Goal: Information Seeking & Learning: Learn about a topic

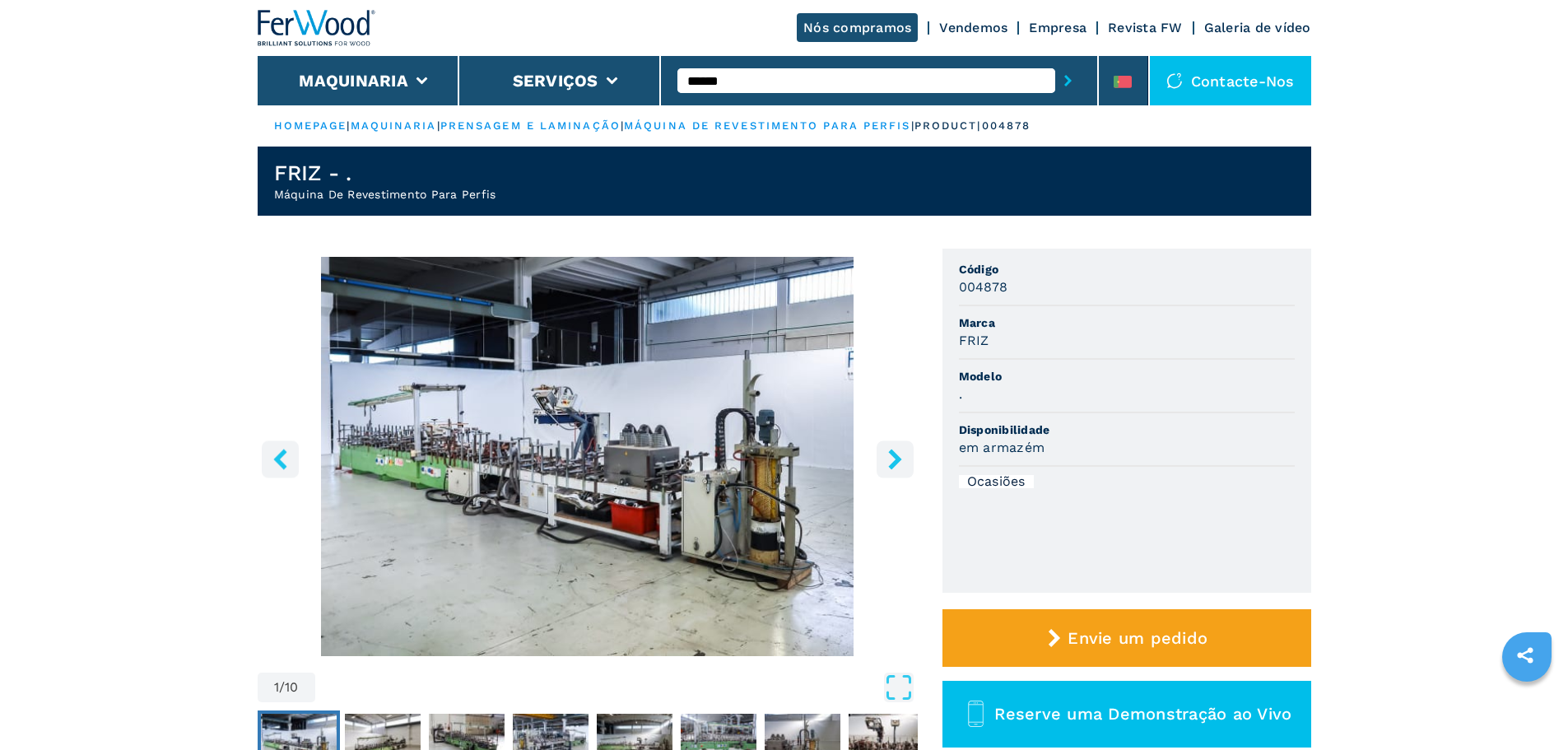
click at [861, 84] on input "******" at bounding box center [867, 80] width 378 height 24
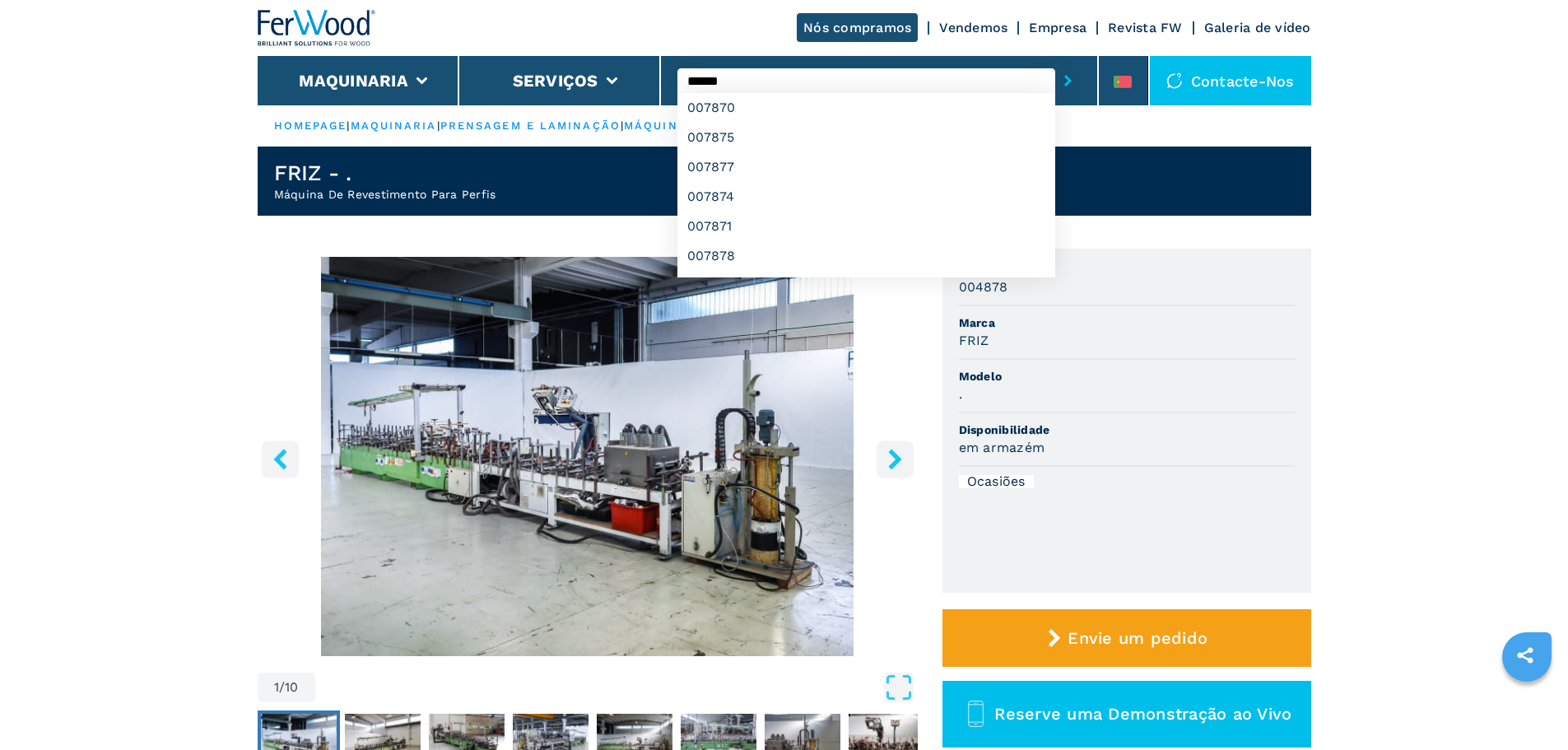
type input "******"
click at [1056, 61] on button "submit-button" at bounding box center [1068, 80] width 25 height 38
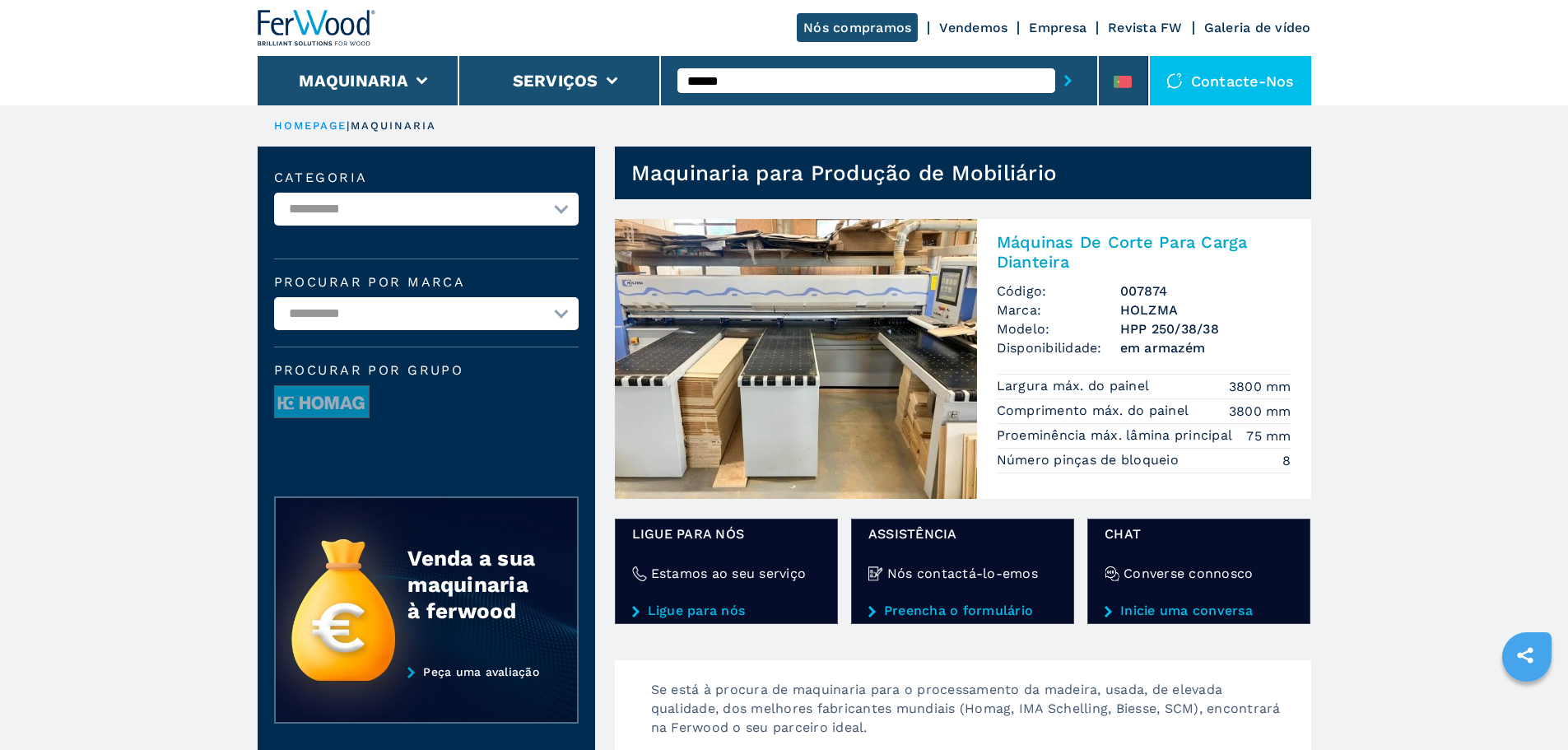
click at [795, 323] on img at bounding box center [795, 359] width 362 height 280
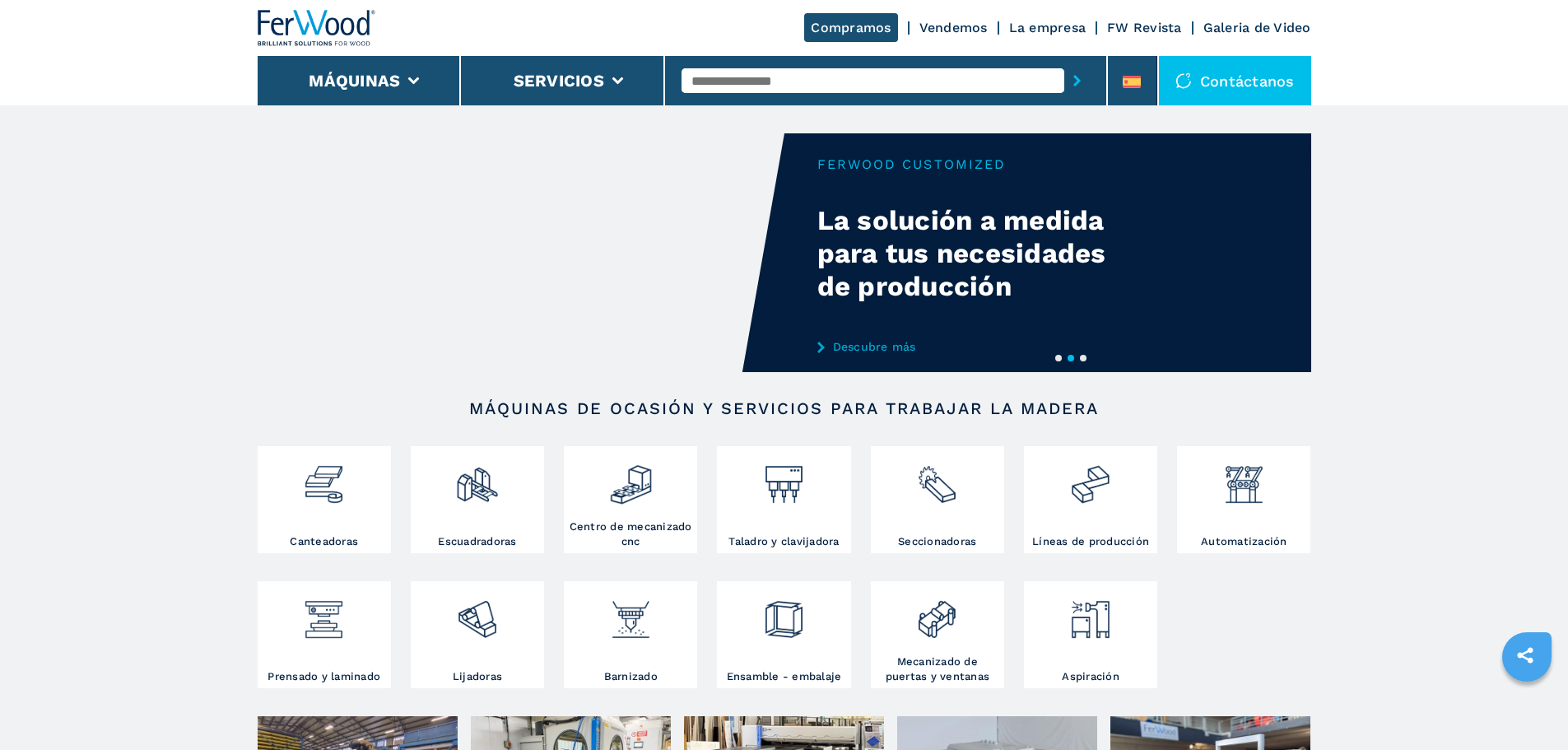
click at [724, 75] on input "text" at bounding box center [873, 80] width 383 height 24
type input "******"
click at [1065, 61] on button "submit-button" at bounding box center [1077, 80] width 25 height 38
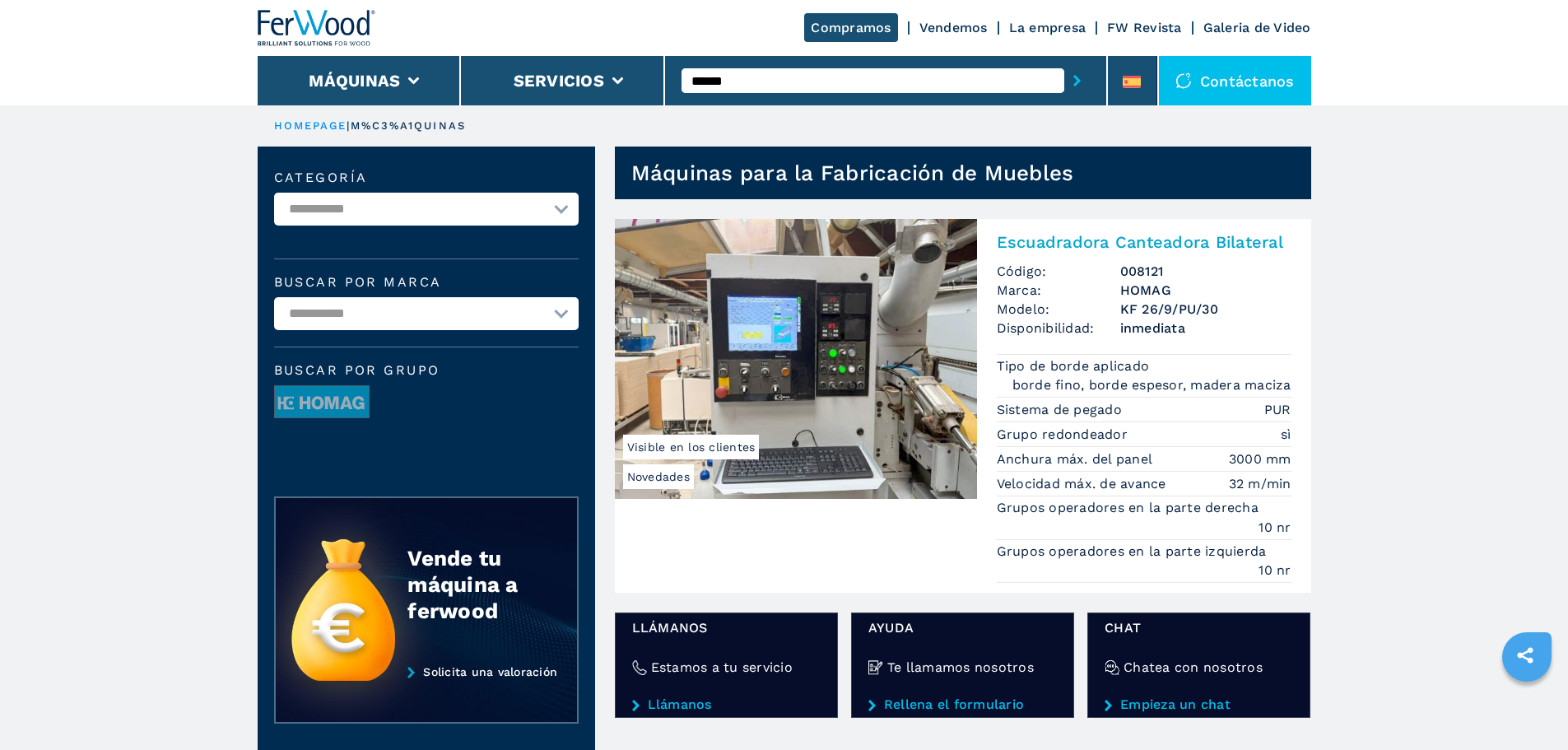
click at [899, 331] on img at bounding box center [795, 359] width 362 height 280
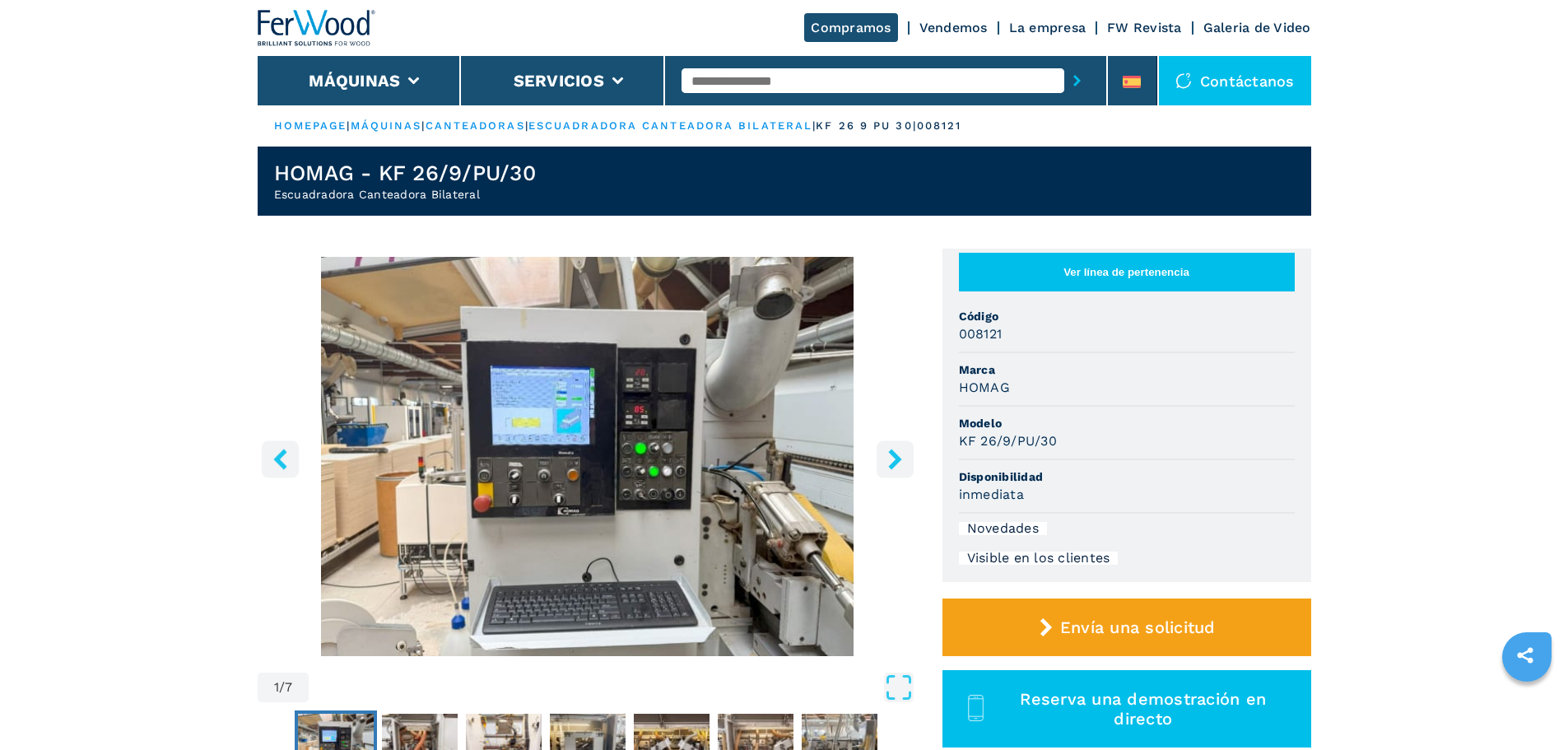
click at [895, 469] on icon "right-button" at bounding box center [895, 458] width 21 height 21
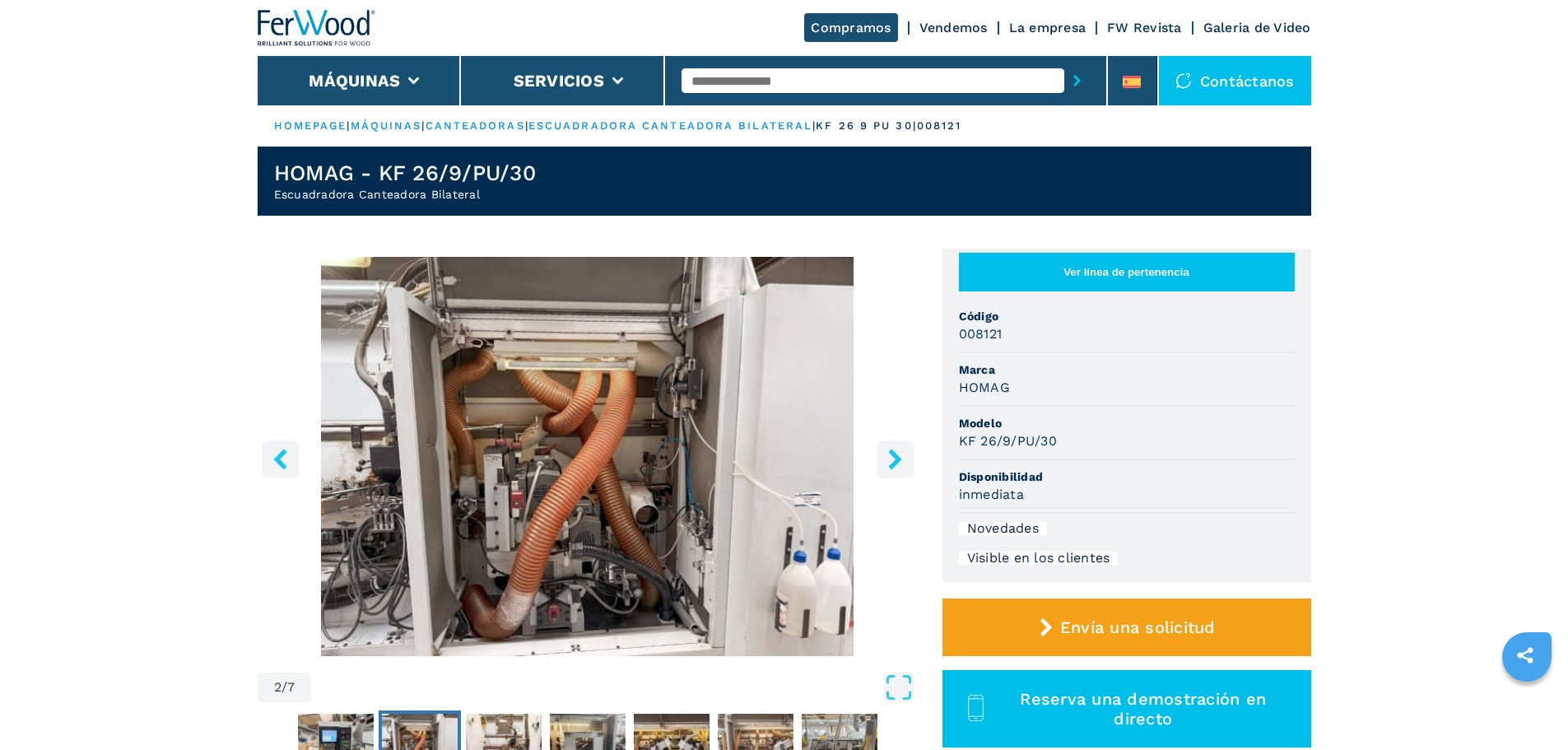
click at [895, 469] on icon "right-button" at bounding box center [895, 458] width 21 height 21
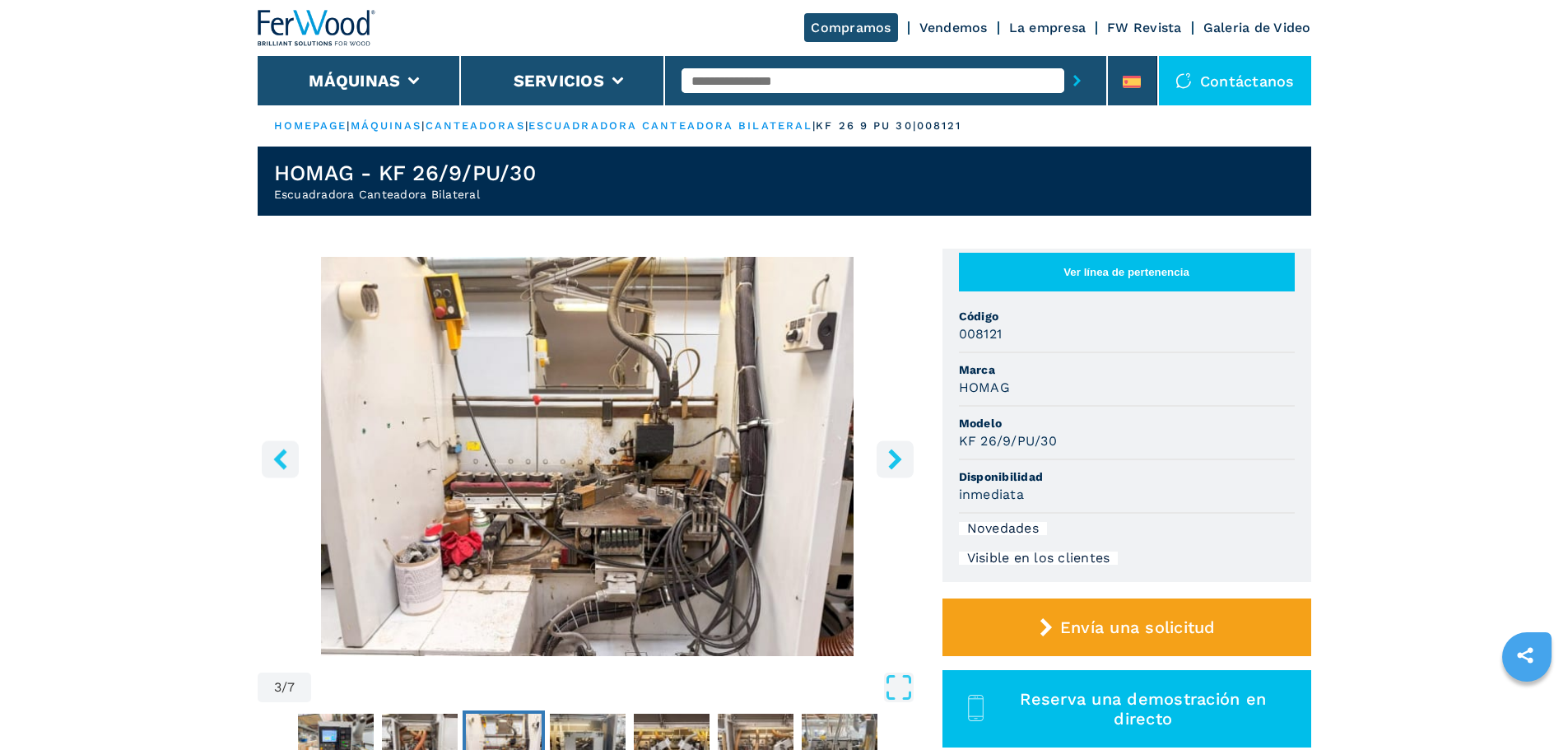
click at [895, 469] on icon "right-button" at bounding box center [895, 458] width 21 height 21
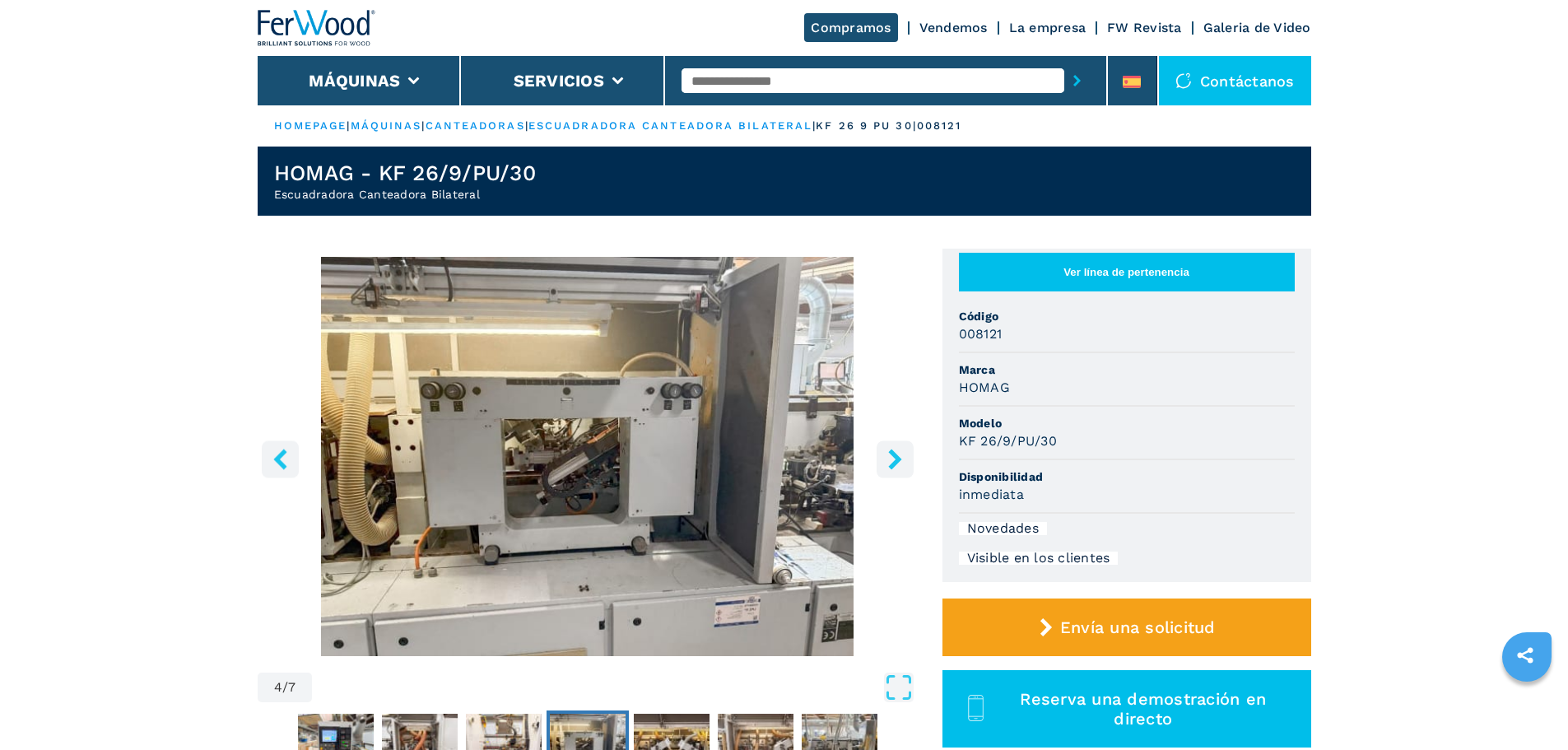
click at [889, 460] on icon "right-button" at bounding box center [895, 458] width 21 height 21
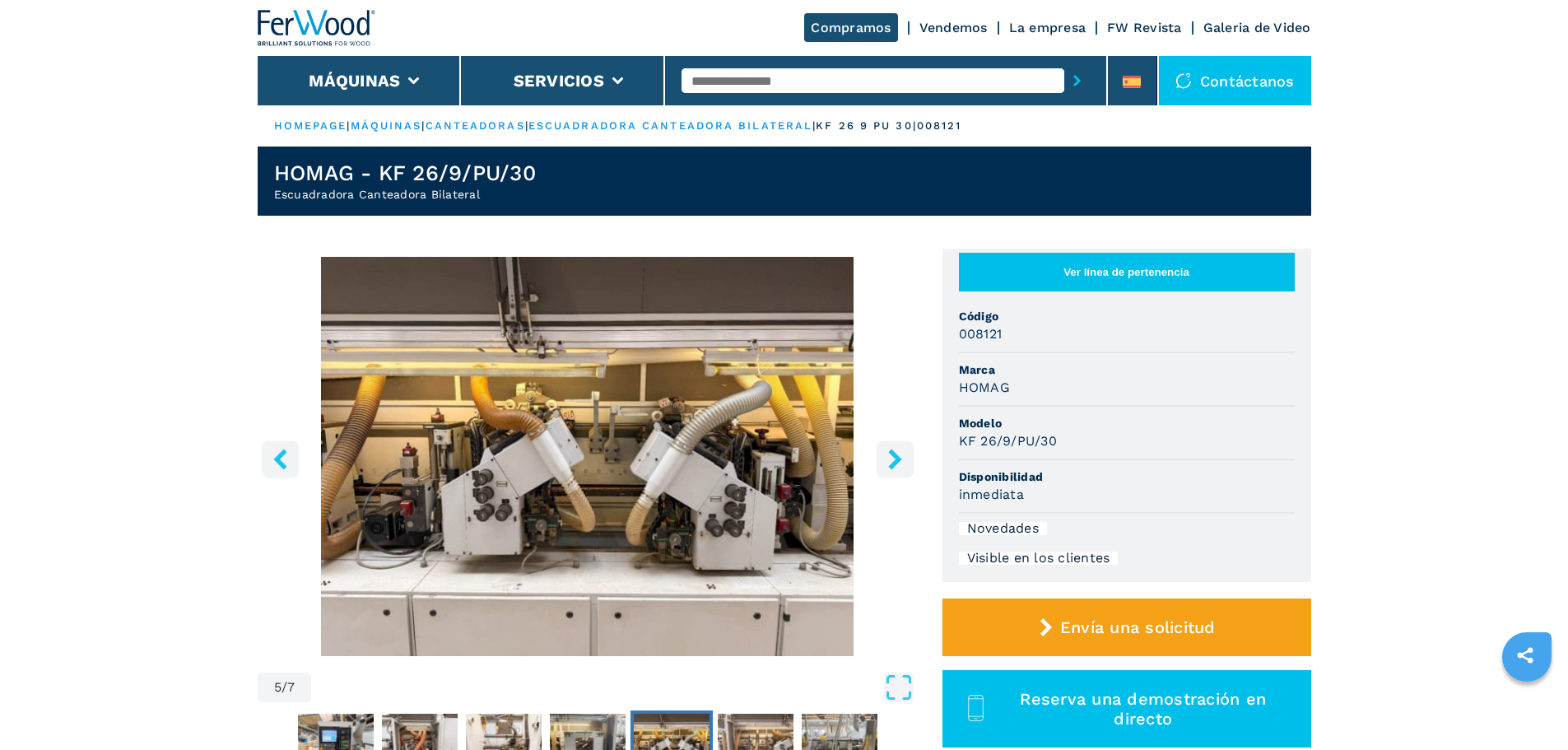
click at [888, 459] on icon "right-button" at bounding box center [895, 458] width 21 height 21
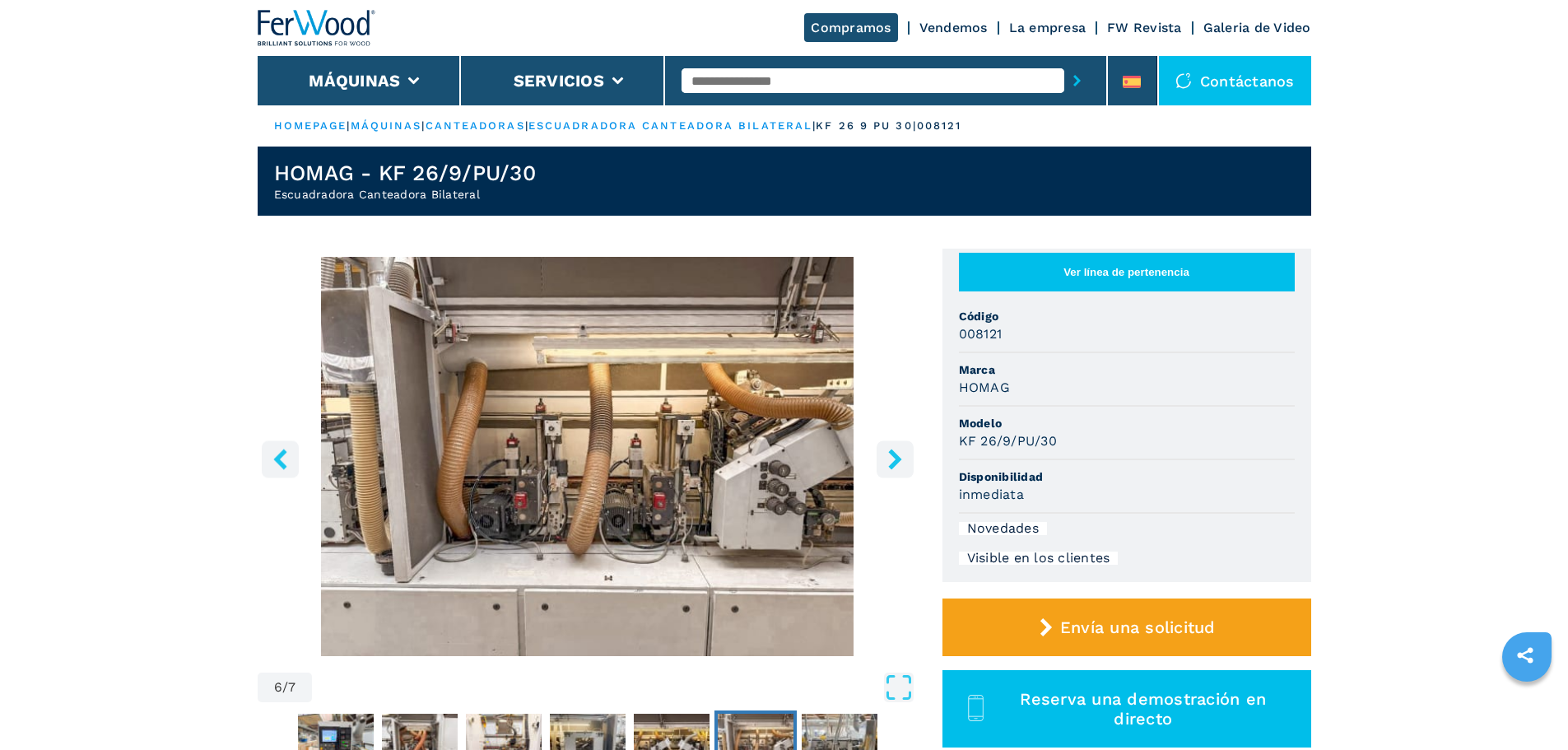
click at [888, 459] on icon "right-button" at bounding box center [895, 458] width 21 height 21
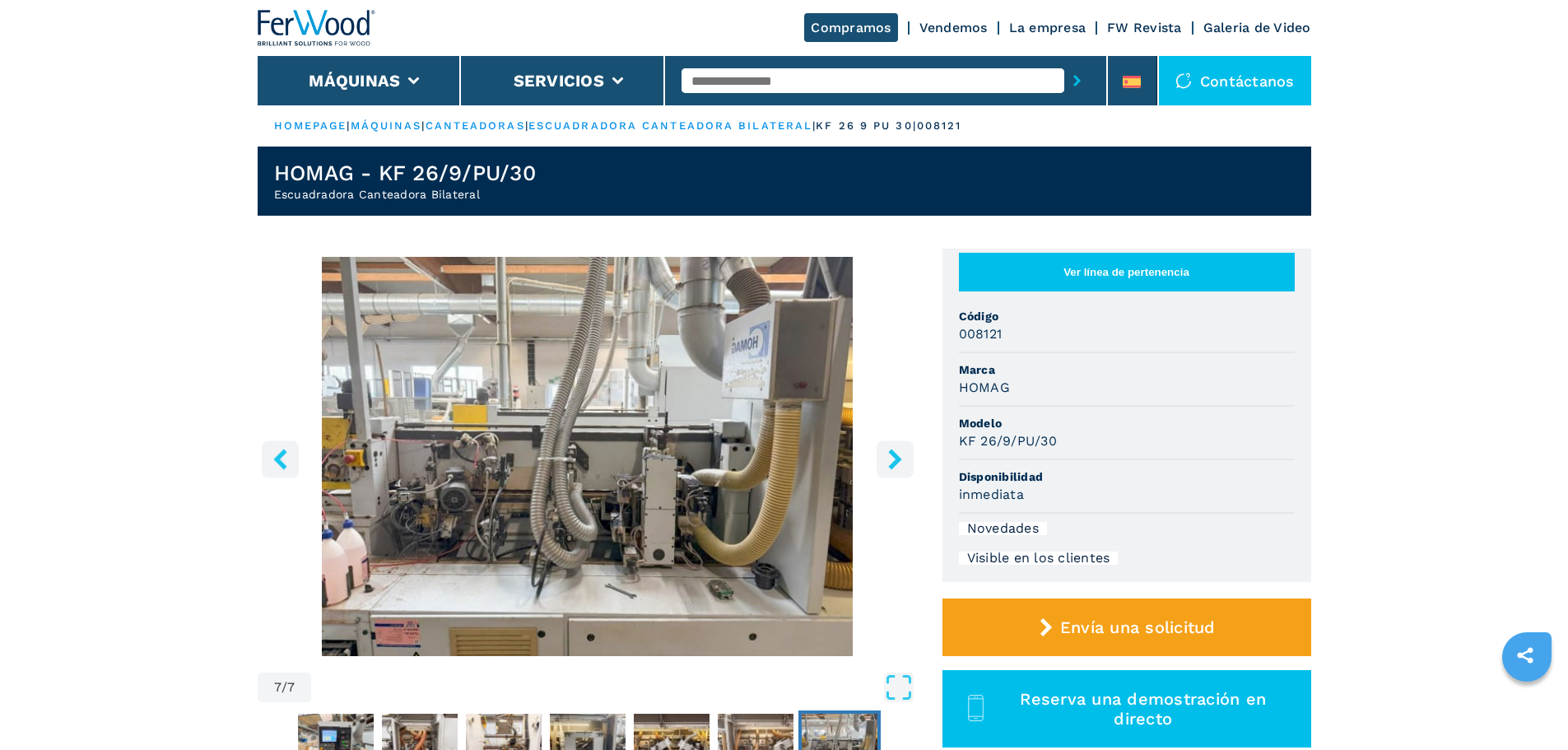
click at [888, 459] on icon "right-button" at bounding box center [895, 458] width 21 height 21
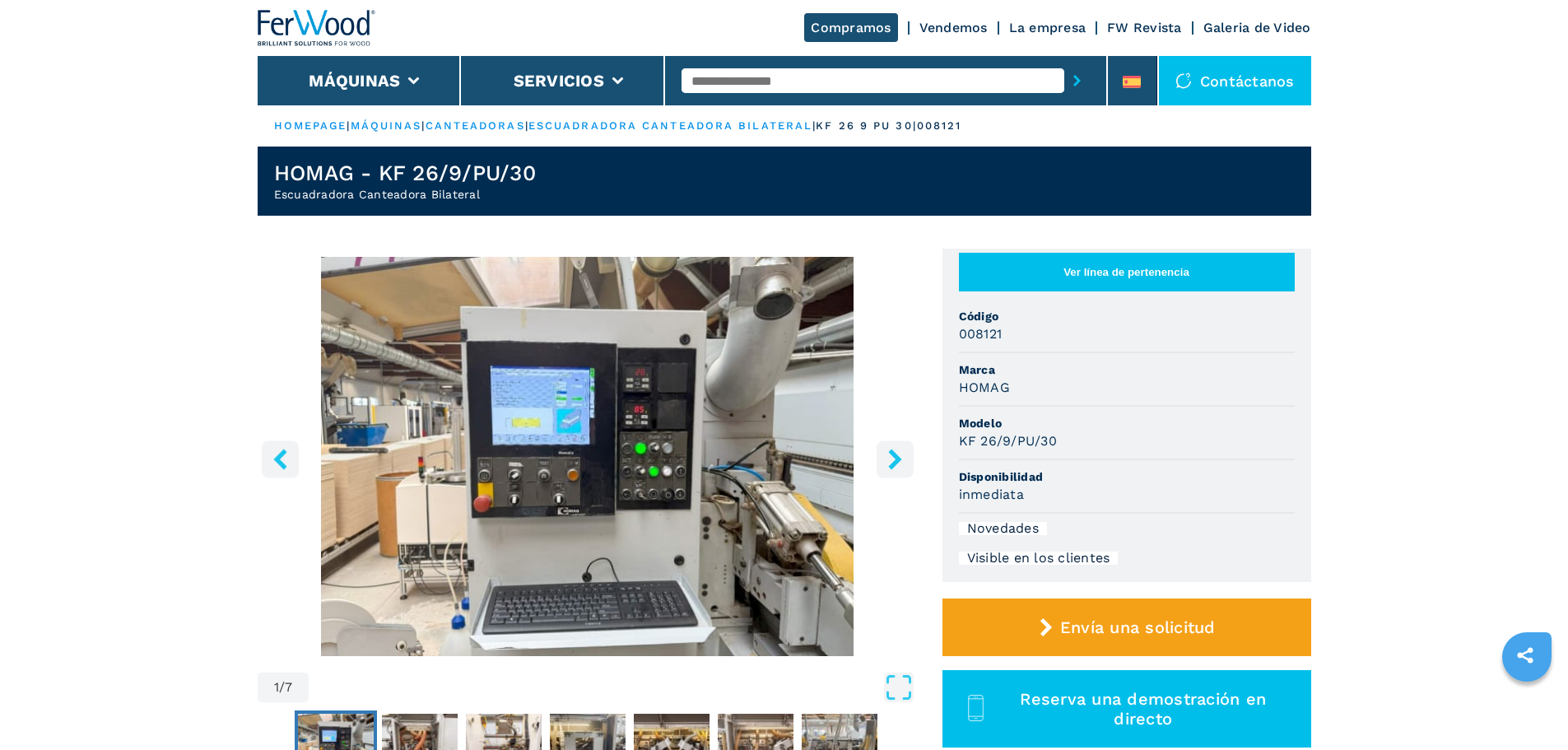
click at [888, 459] on icon "right-button" at bounding box center [895, 458] width 21 height 21
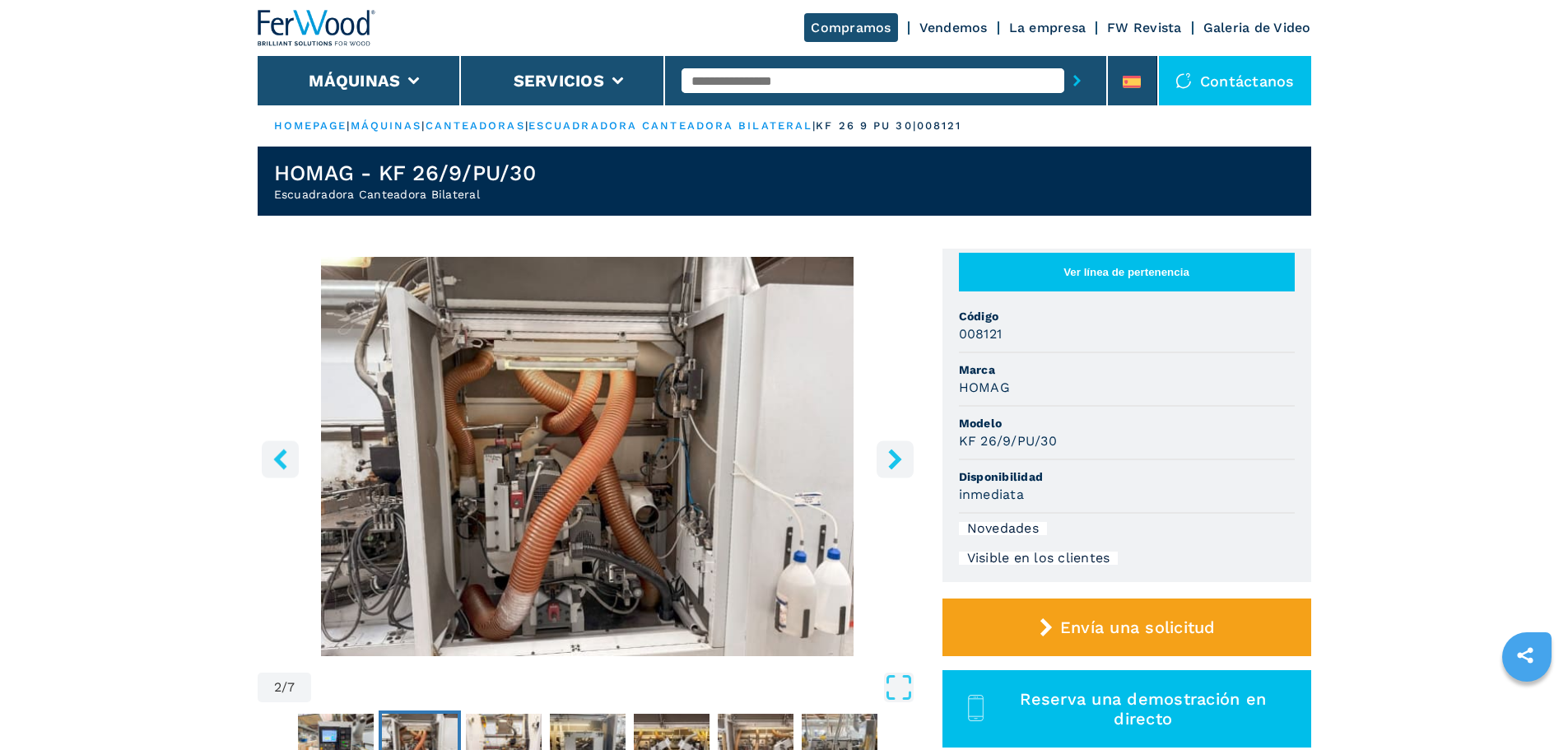
click at [888, 459] on icon "right-button" at bounding box center [895, 458] width 21 height 21
click at [717, 81] on input "text" at bounding box center [873, 80] width 383 height 24
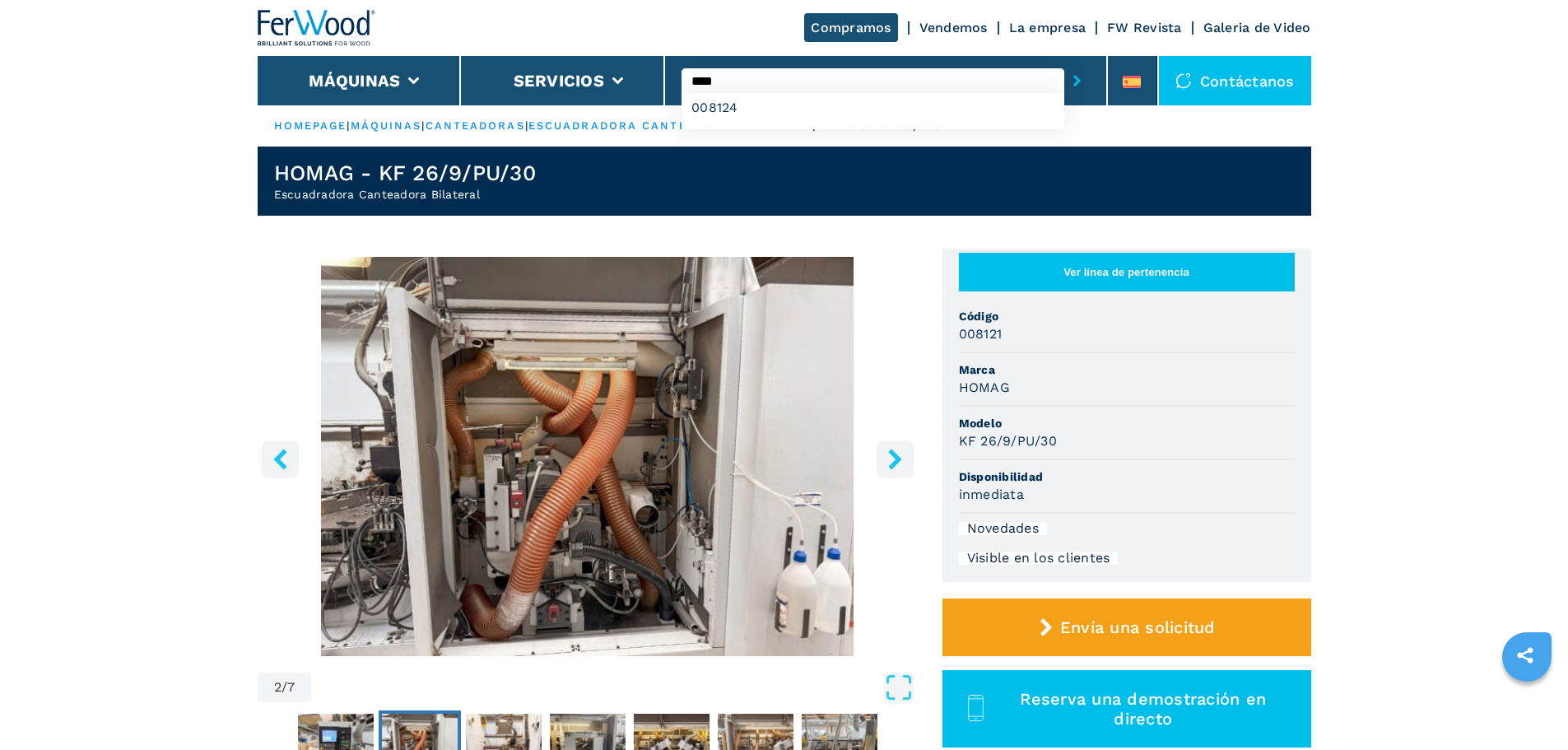
type input "****"
click at [1065, 61] on button "submit-button" at bounding box center [1077, 80] width 25 height 38
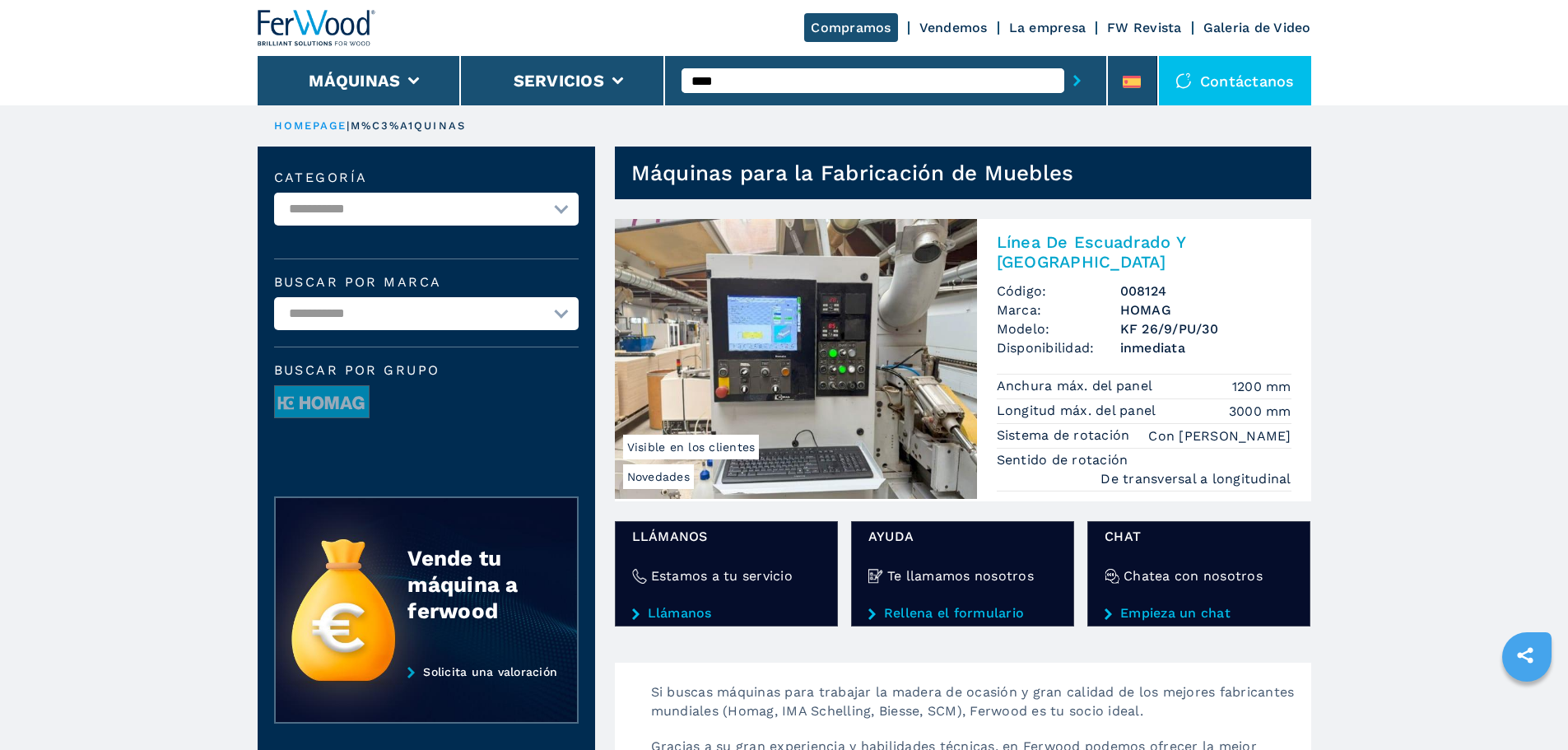
click at [935, 359] on img at bounding box center [795, 359] width 362 height 280
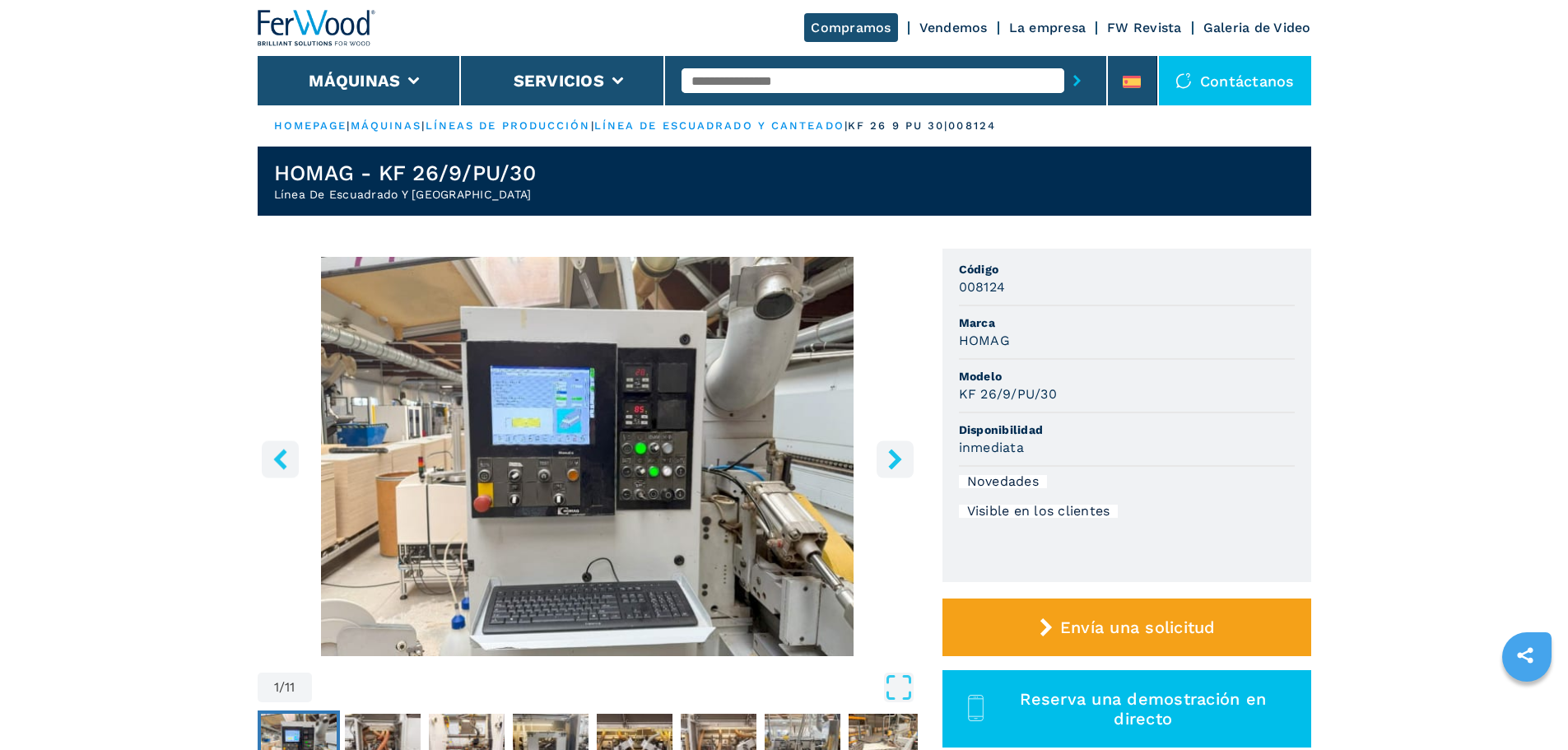
click at [886, 457] on icon "right-button" at bounding box center [895, 458] width 21 height 21
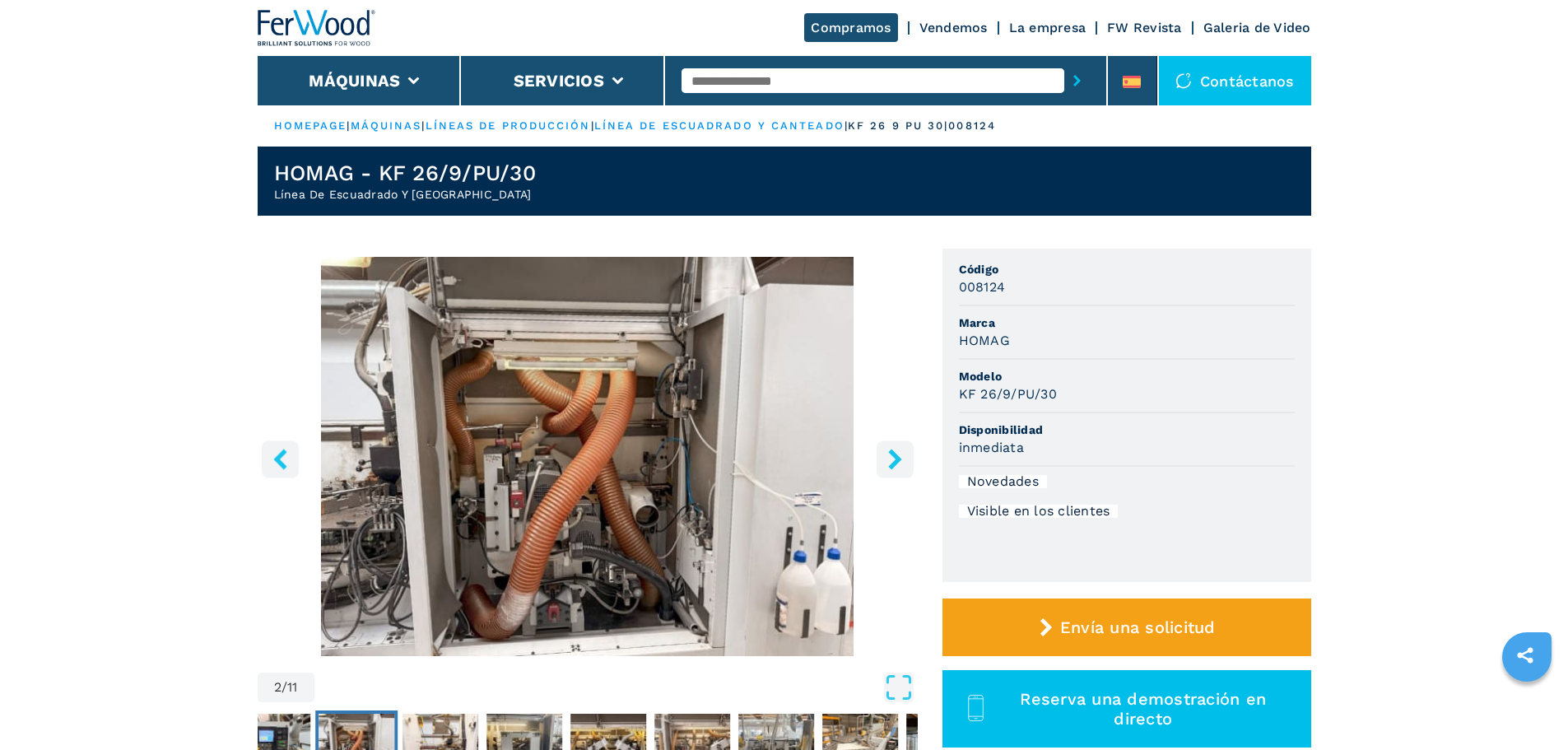
click at [886, 457] on icon "right-button" at bounding box center [895, 458] width 21 height 21
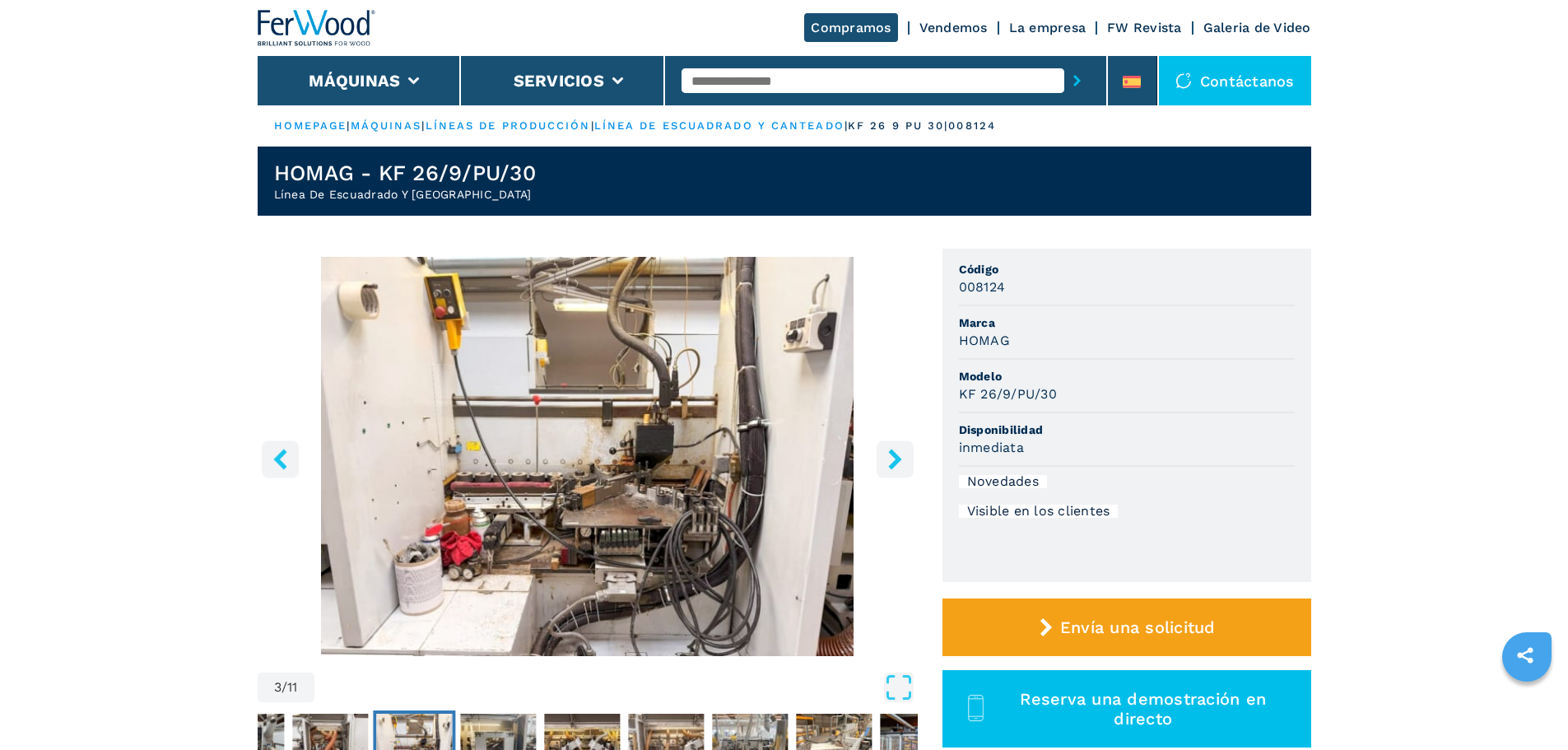
click at [886, 457] on icon "right-button" at bounding box center [895, 458] width 21 height 21
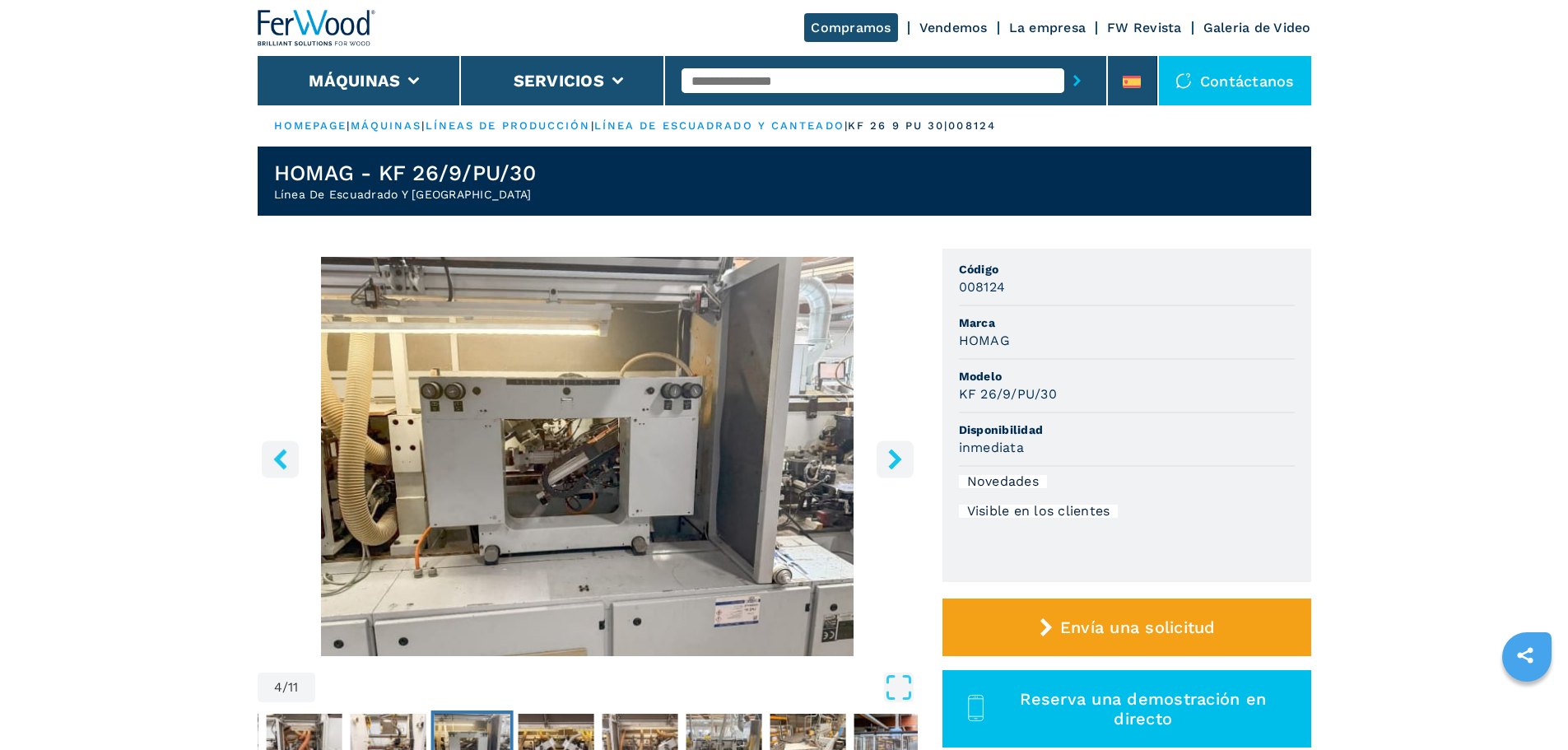
click at [886, 457] on icon "right-button" at bounding box center [895, 458] width 21 height 21
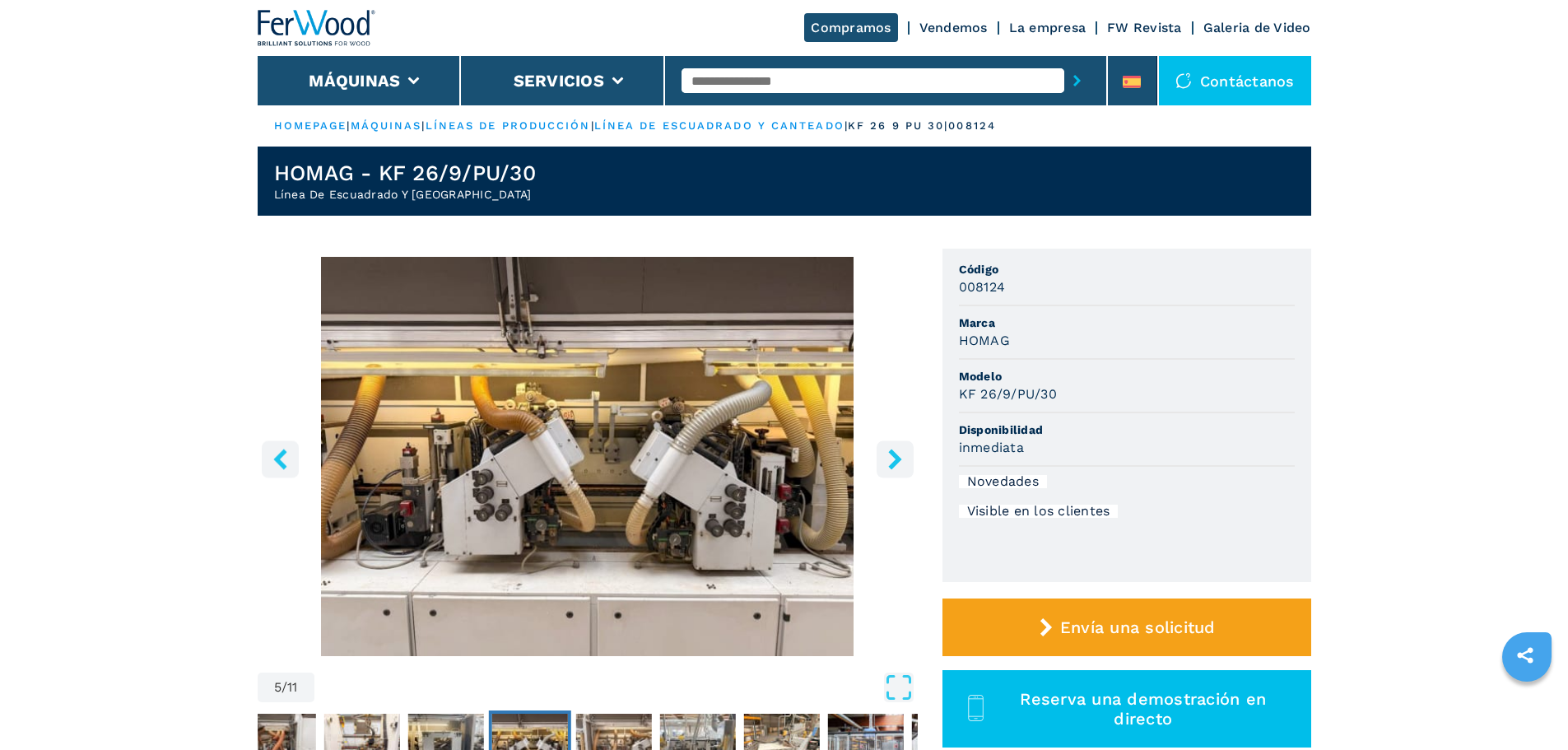
click at [886, 457] on icon "right-button" at bounding box center [895, 458] width 21 height 21
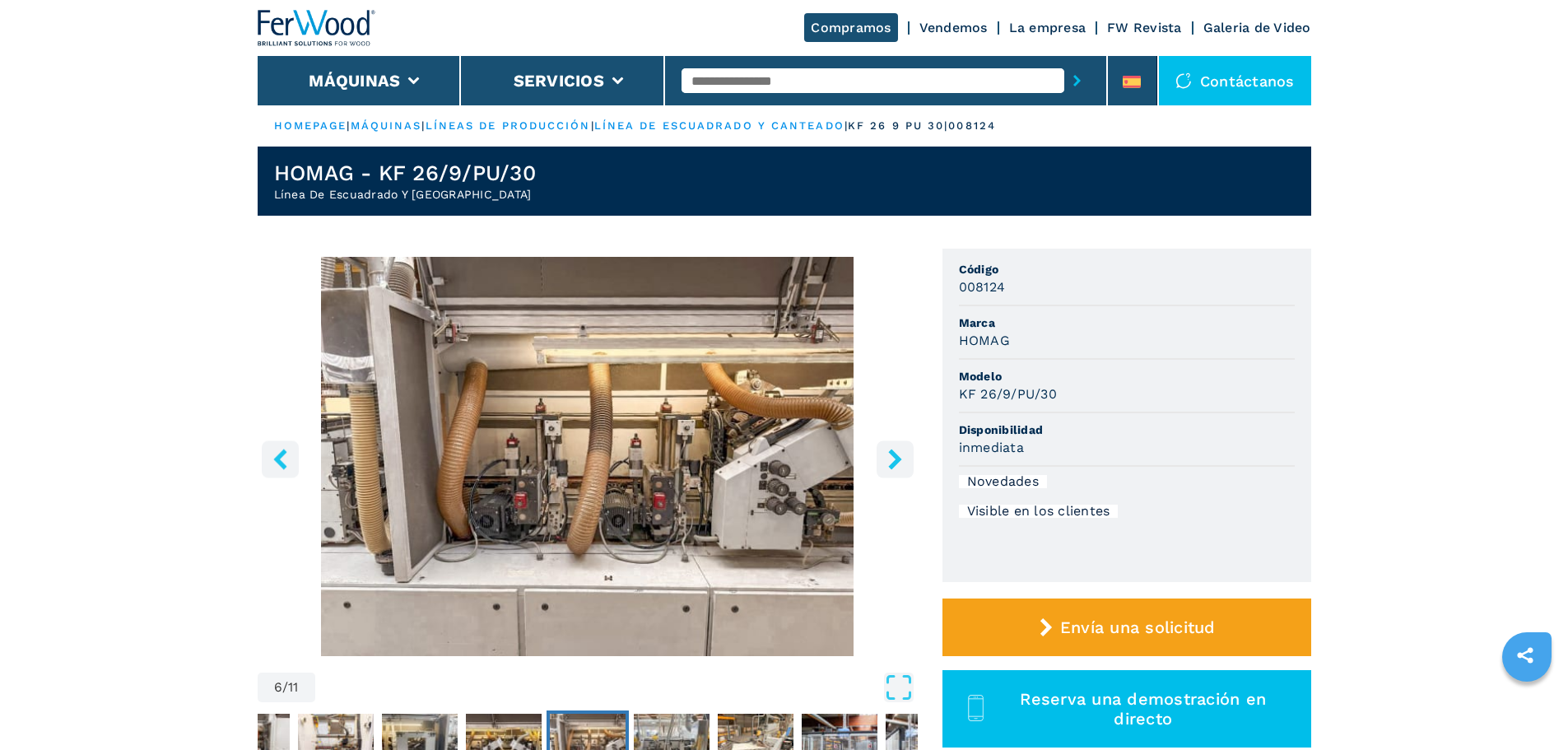
click at [886, 457] on icon "right-button" at bounding box center [895, 458] width 21 height 21
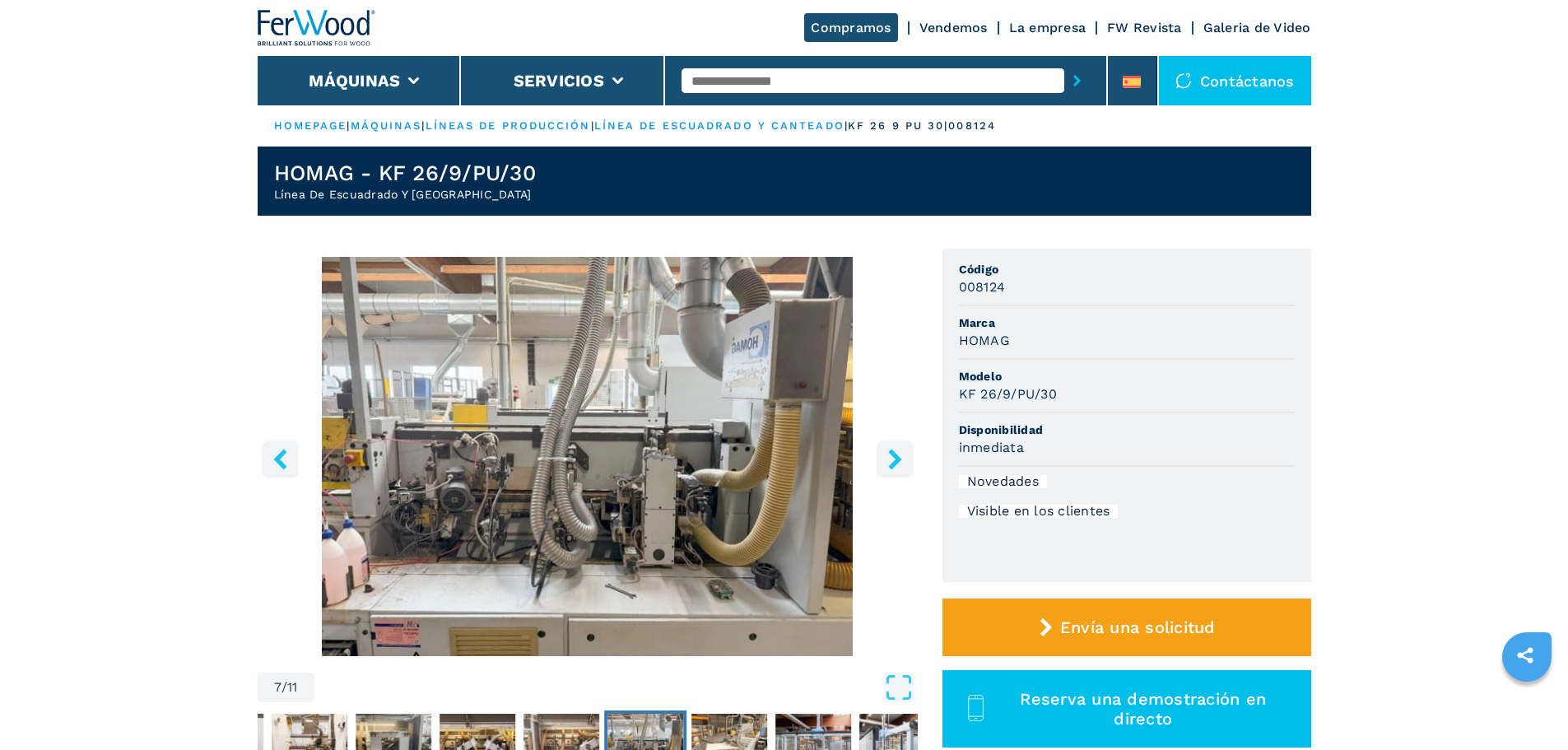
click at [886, 457] on icon "right-button" at bounding box center [895, 458] width 21 height 21
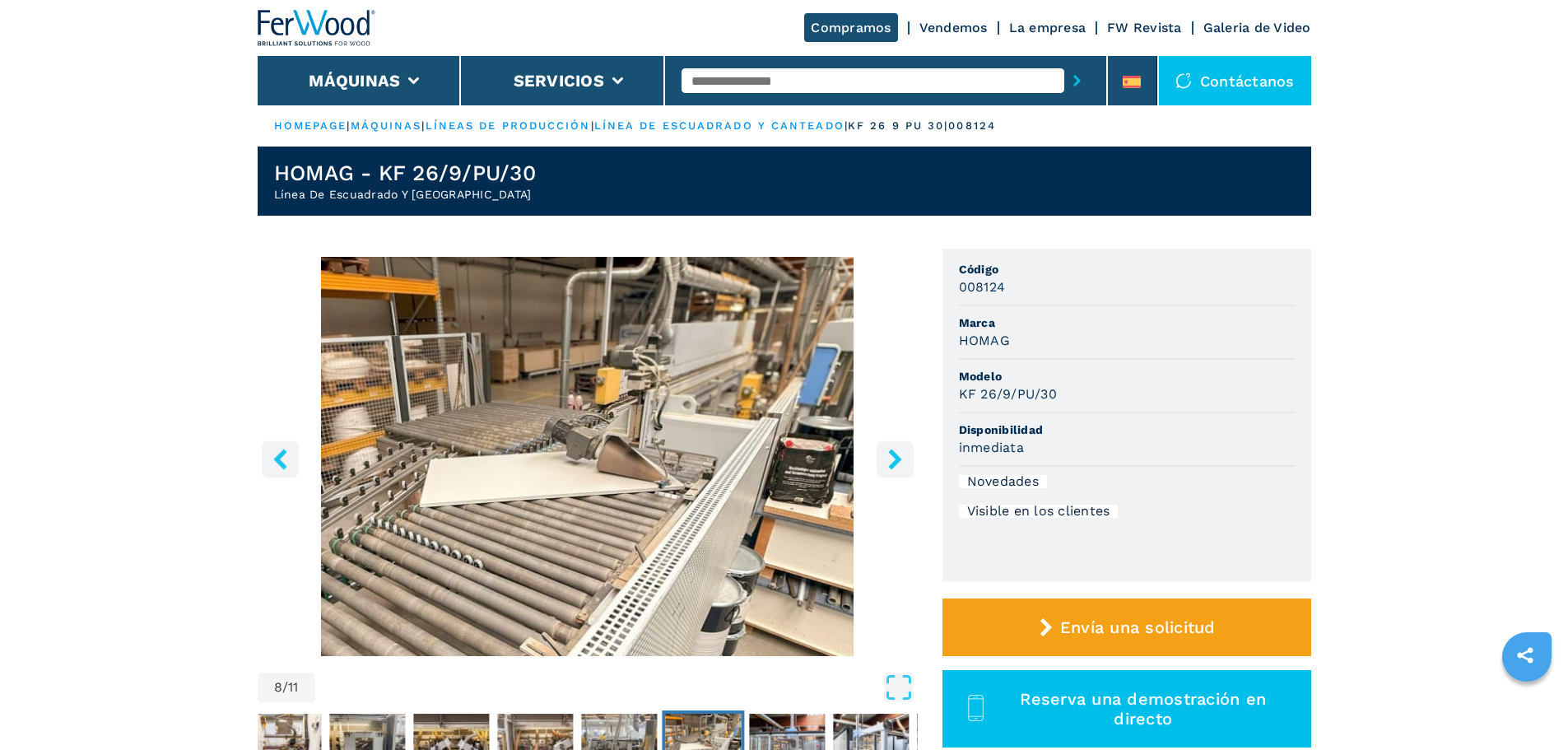
click at [886, 457] on icon "right-button" at bounding box center [895, 458] width 21 height 21
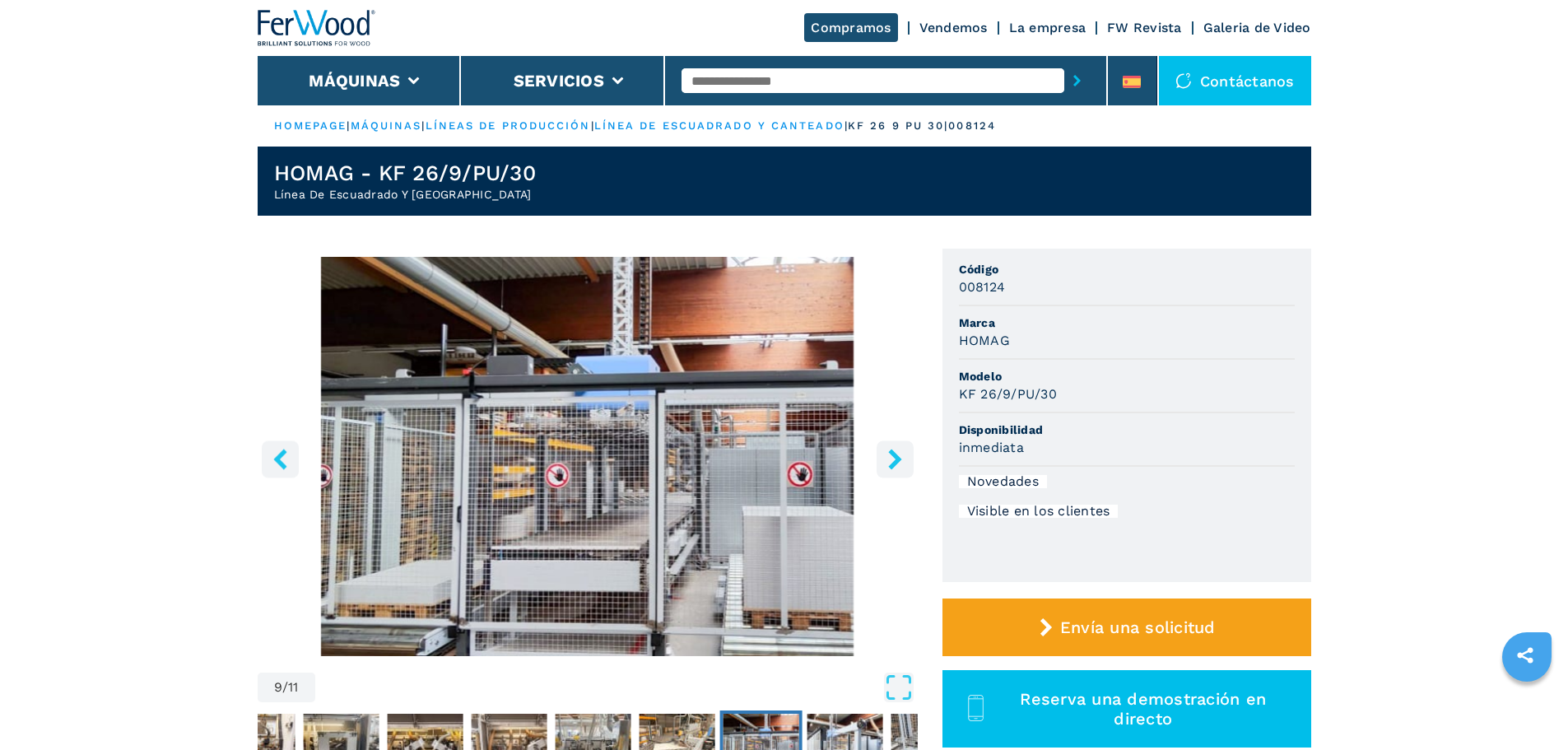
click at [886, 457] on icon "right-button" at bounding box center [895, 458] width 21 height 21
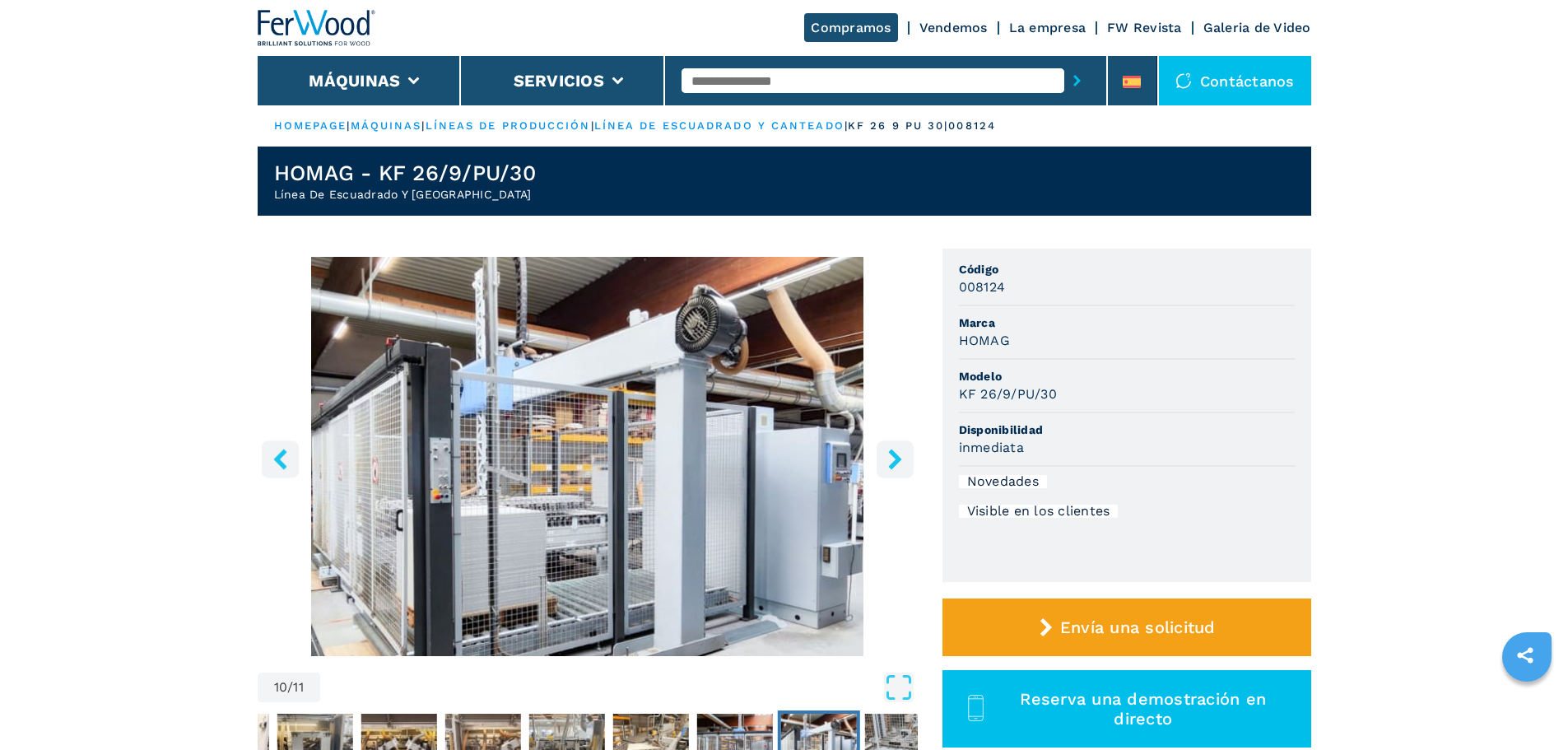
click at [887, 462] on icon "right-button" at bounding box center [895, 458] width 21 height 21
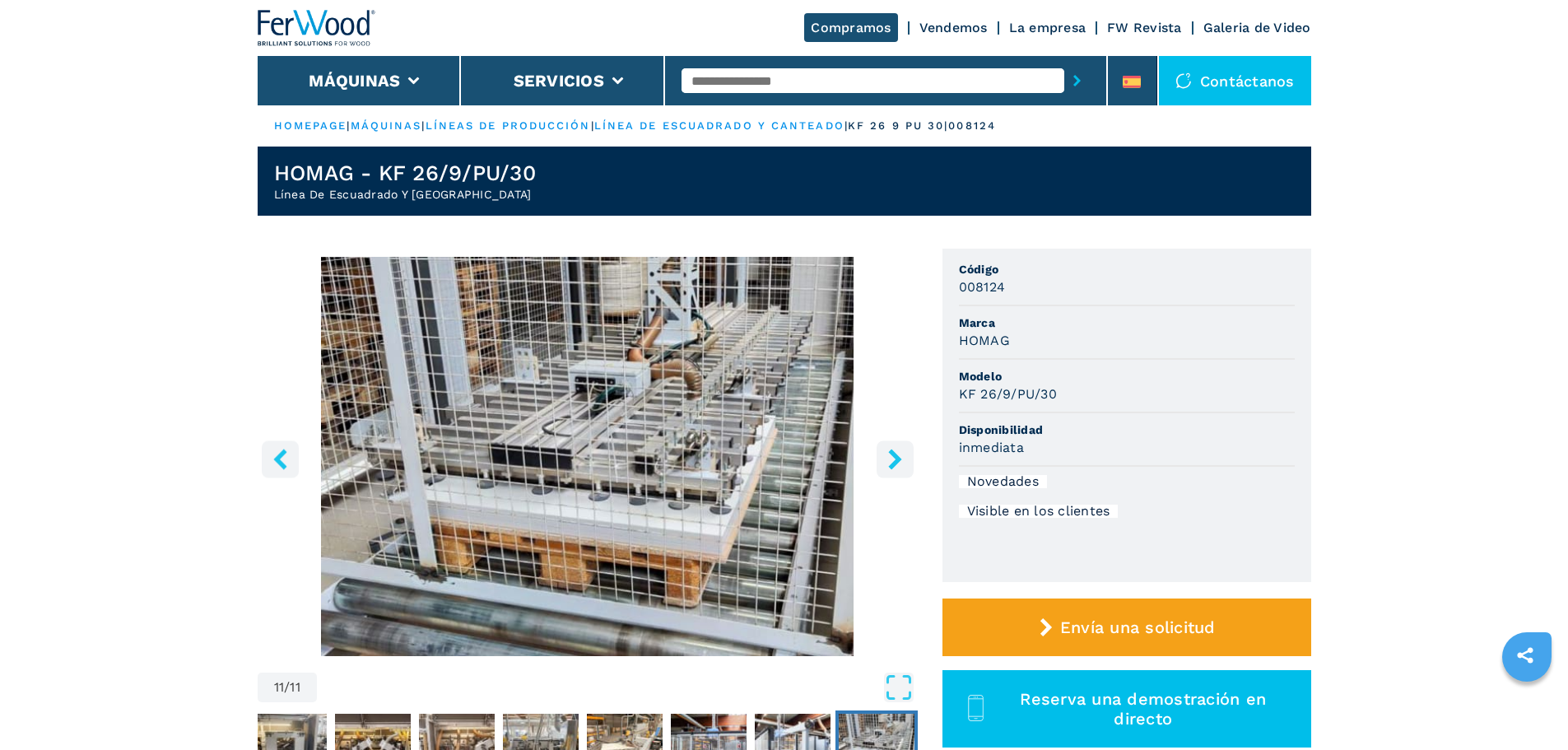
click at [887, 462] on icon "right-button" at bounding box center [895, 458] width 21 height 21
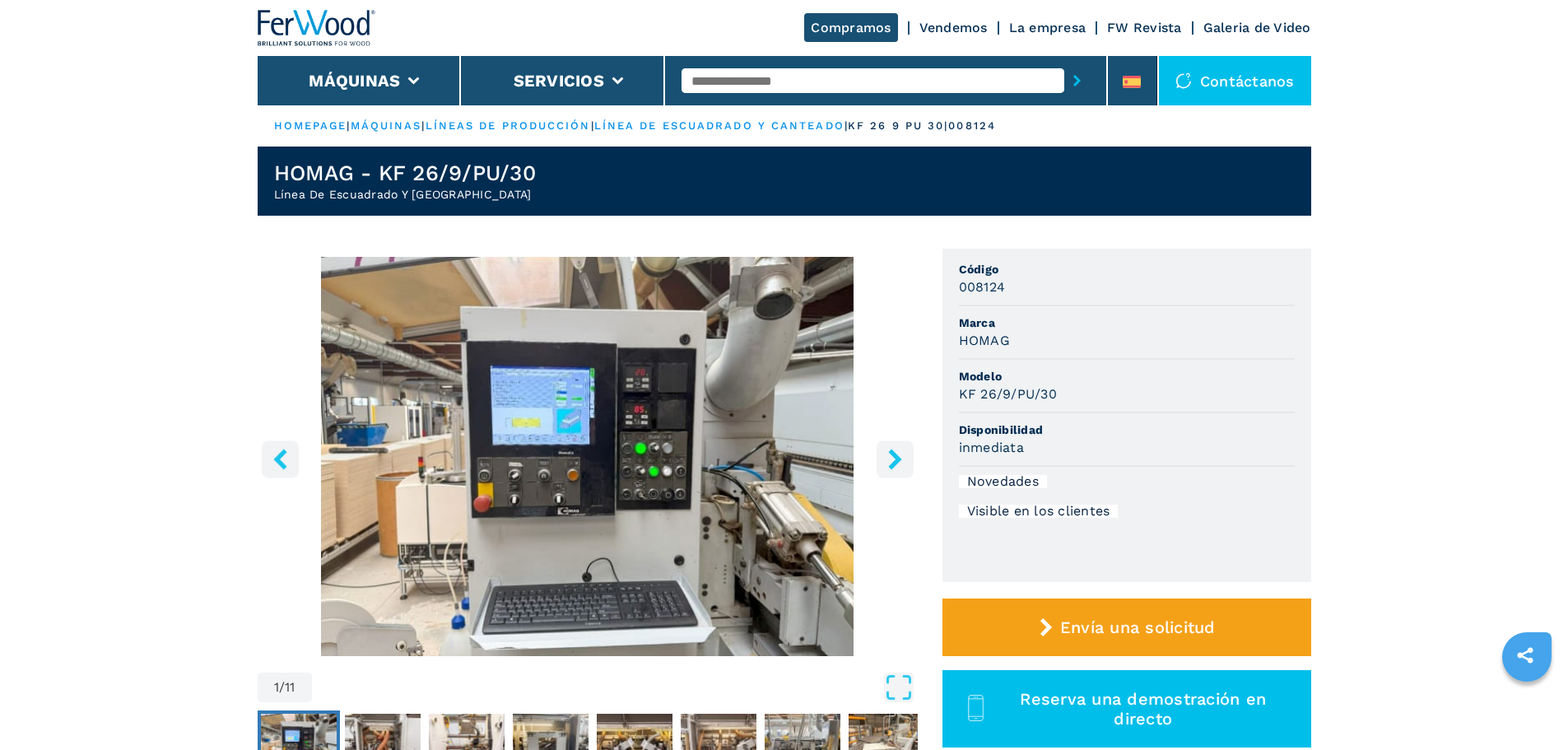
click at [891, 454] on icon "right-button" at bounding box center [895, 458] width 21 height 21
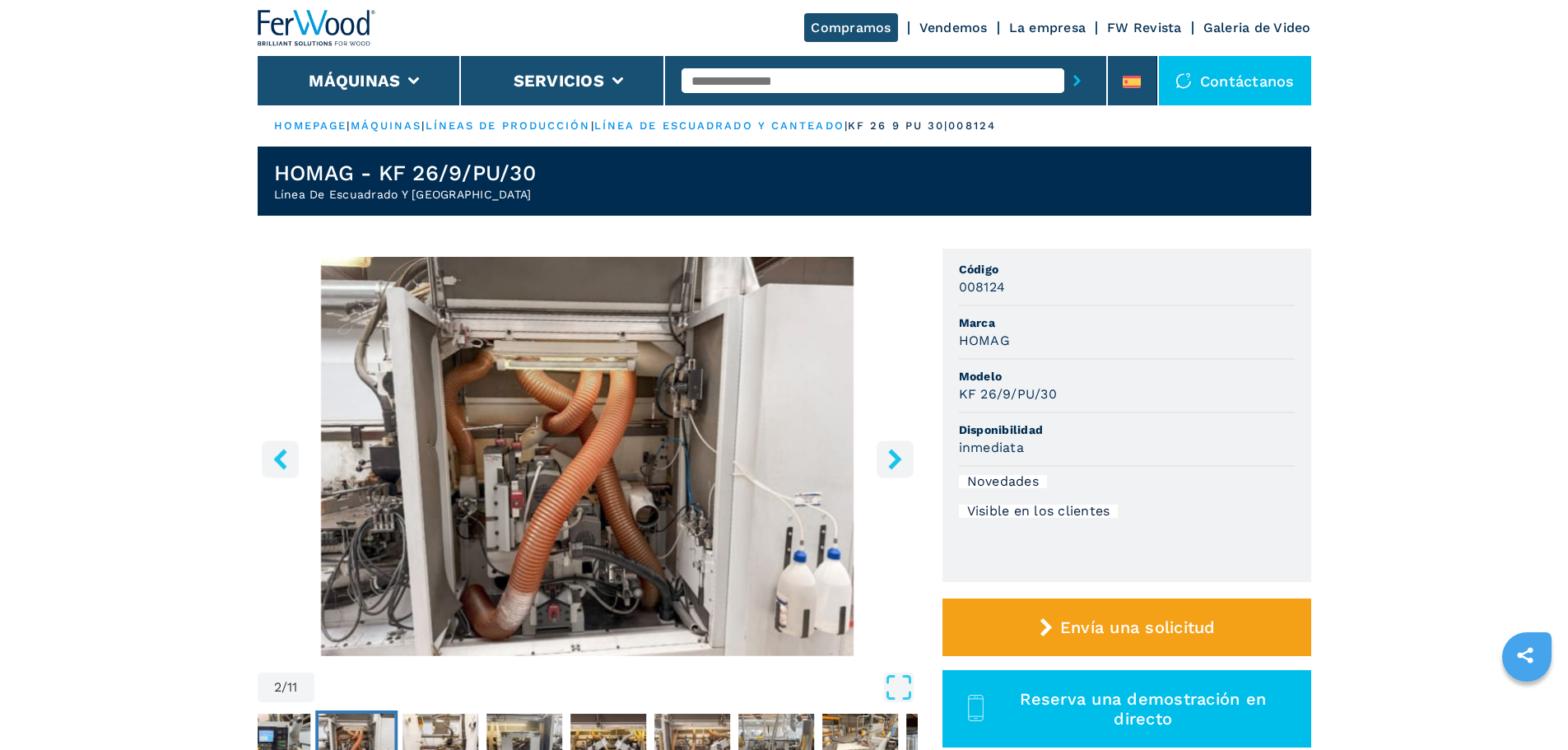
click at [890, 455] on icon "right-button" at bounding box center [895, 458] width 21 height 21
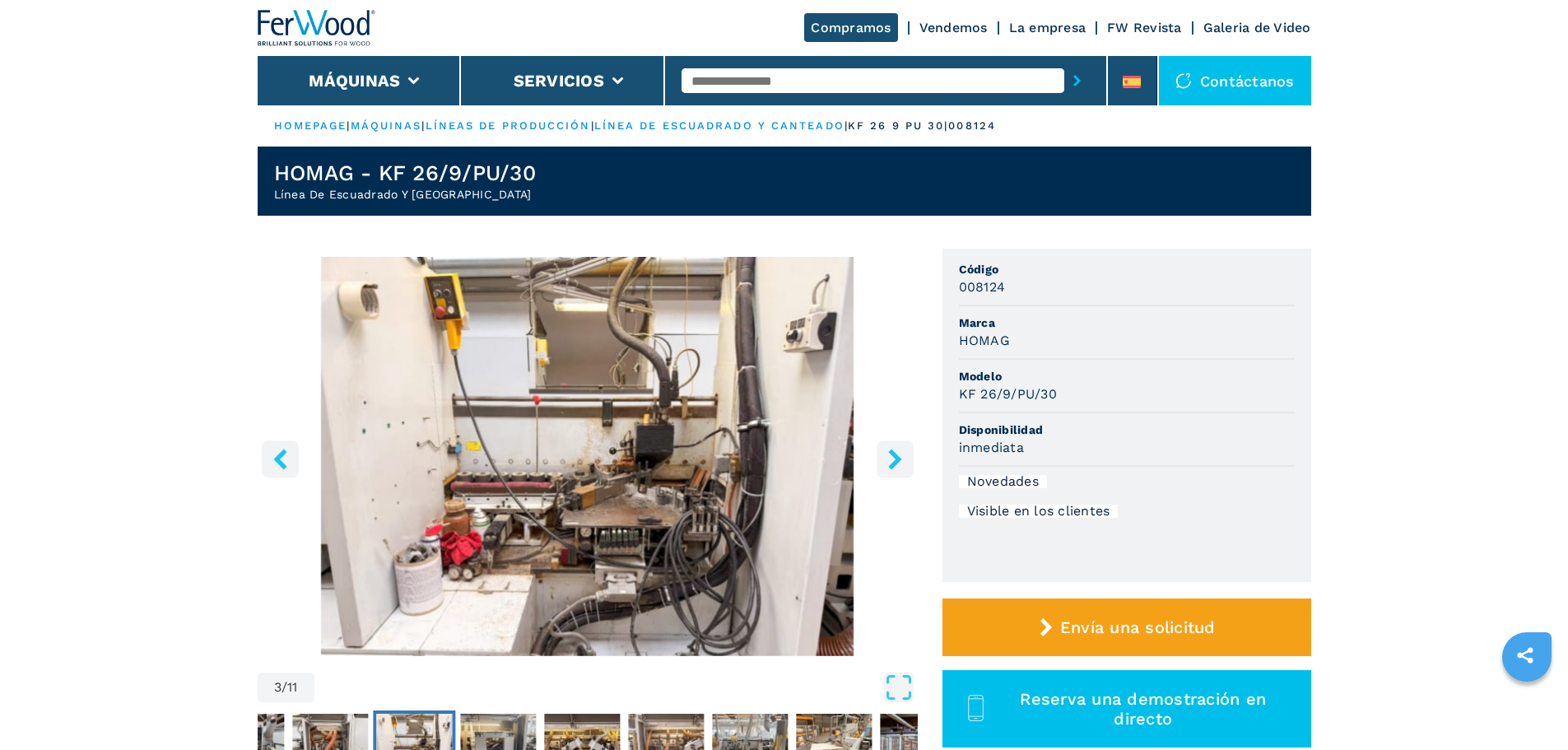
click at [890, 455] on icon "right-button" at bounding box center [895, 458] width 21 height 21
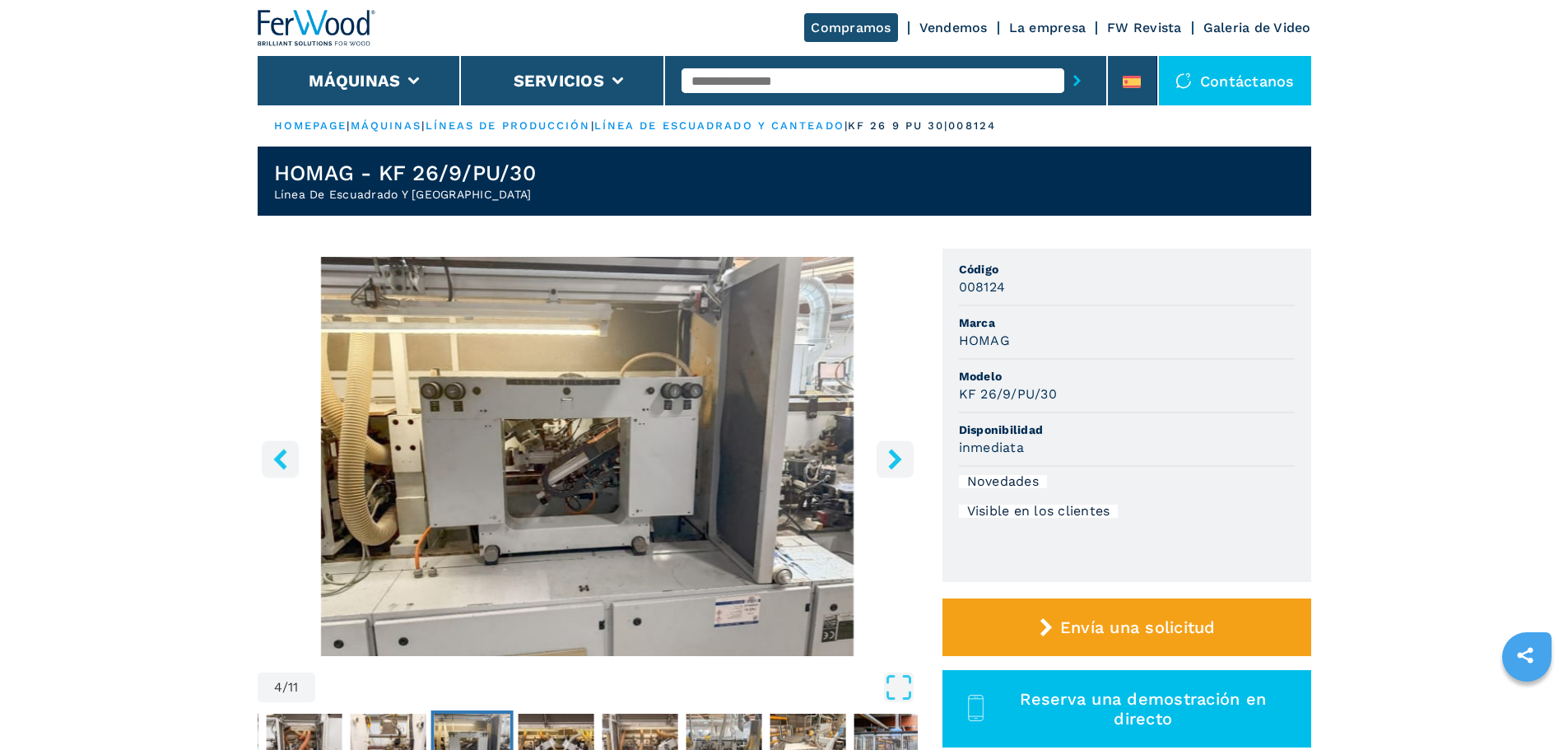
click at [890, 455] on icon "right-button" at bounding box center [895, 458] width 21 height 21
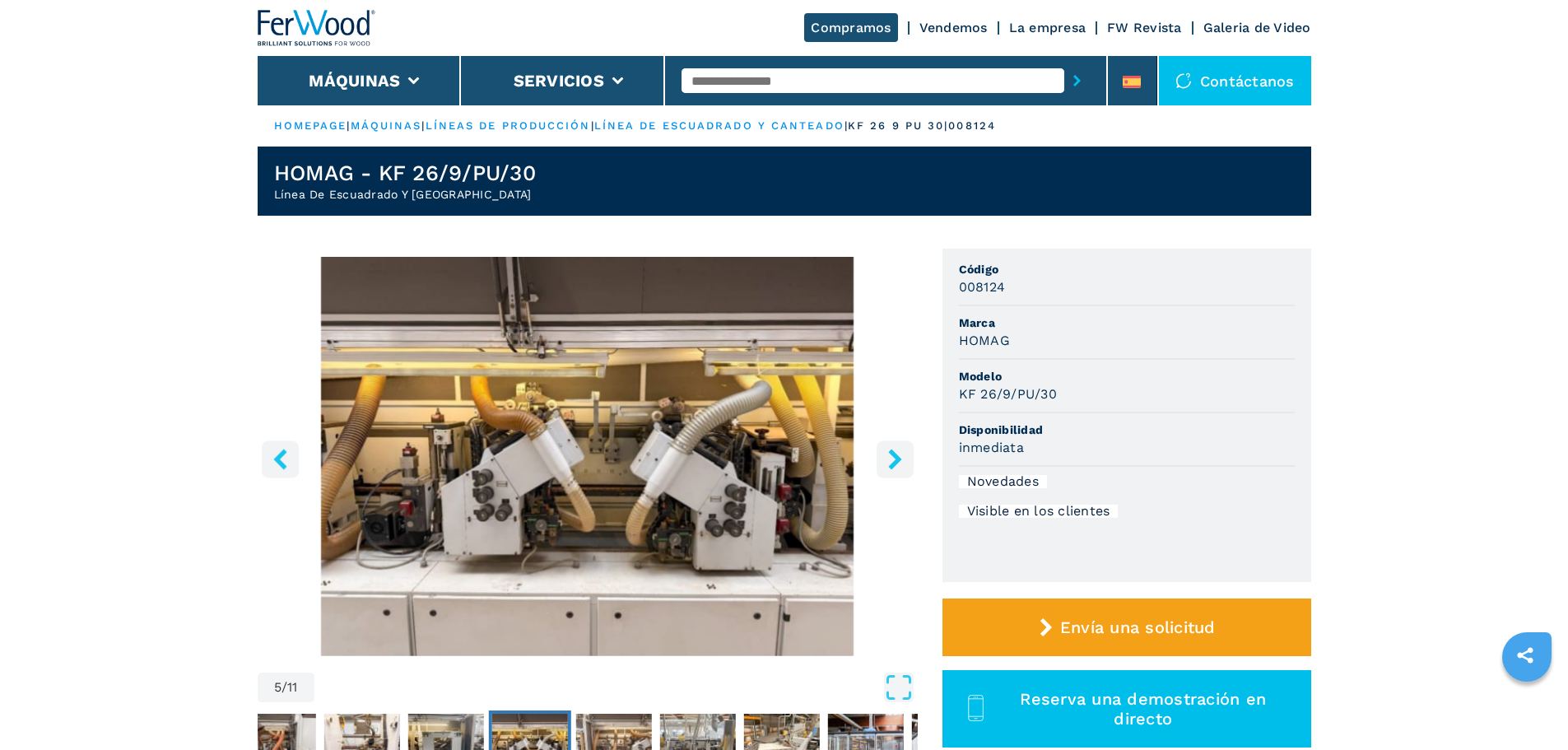
click at [899, 462] on icon "right-button" at bounding box center [895, 458] width 21 height 21
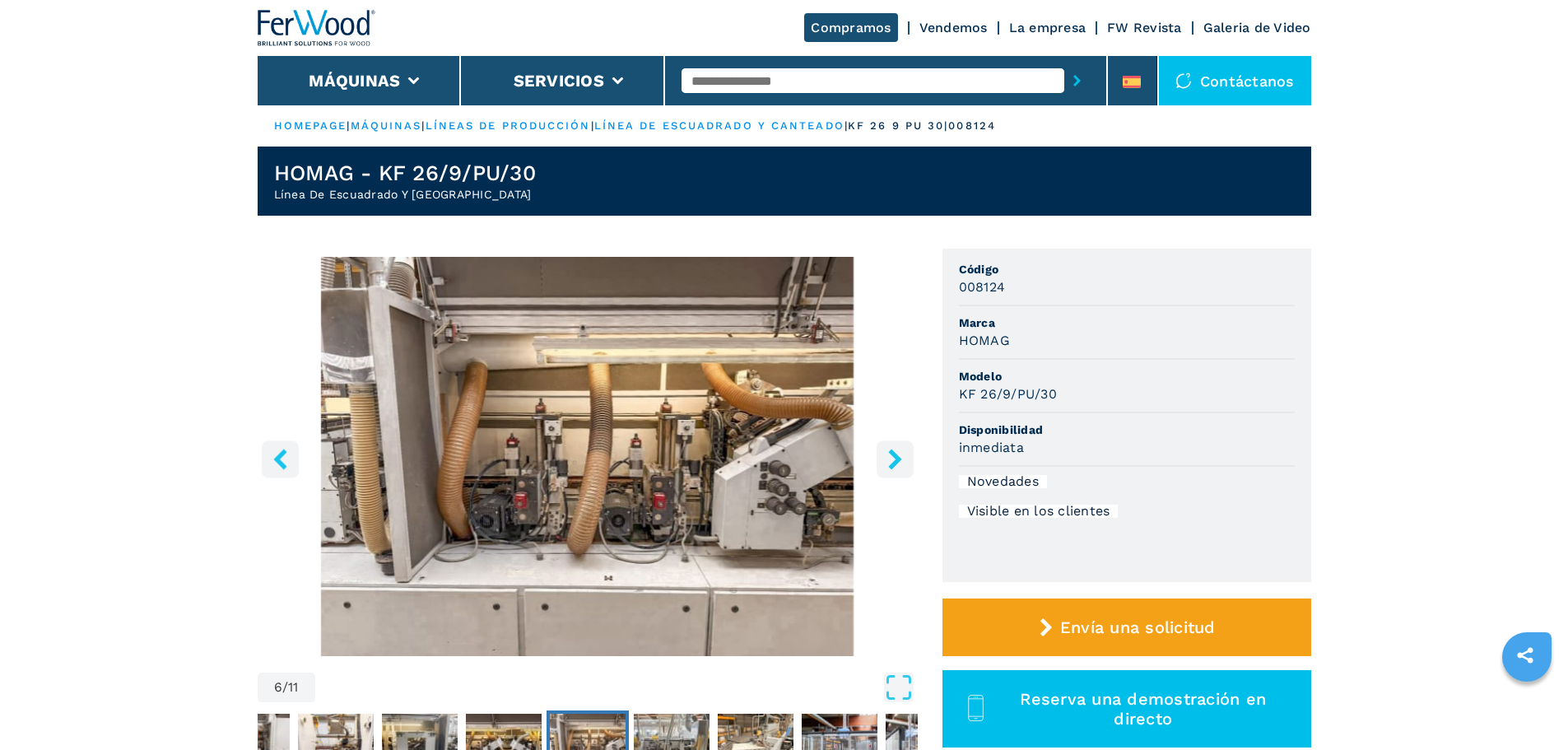
click at [899, 462] on icon "right-button" at bounding box center [895, 458] width 21 height 21
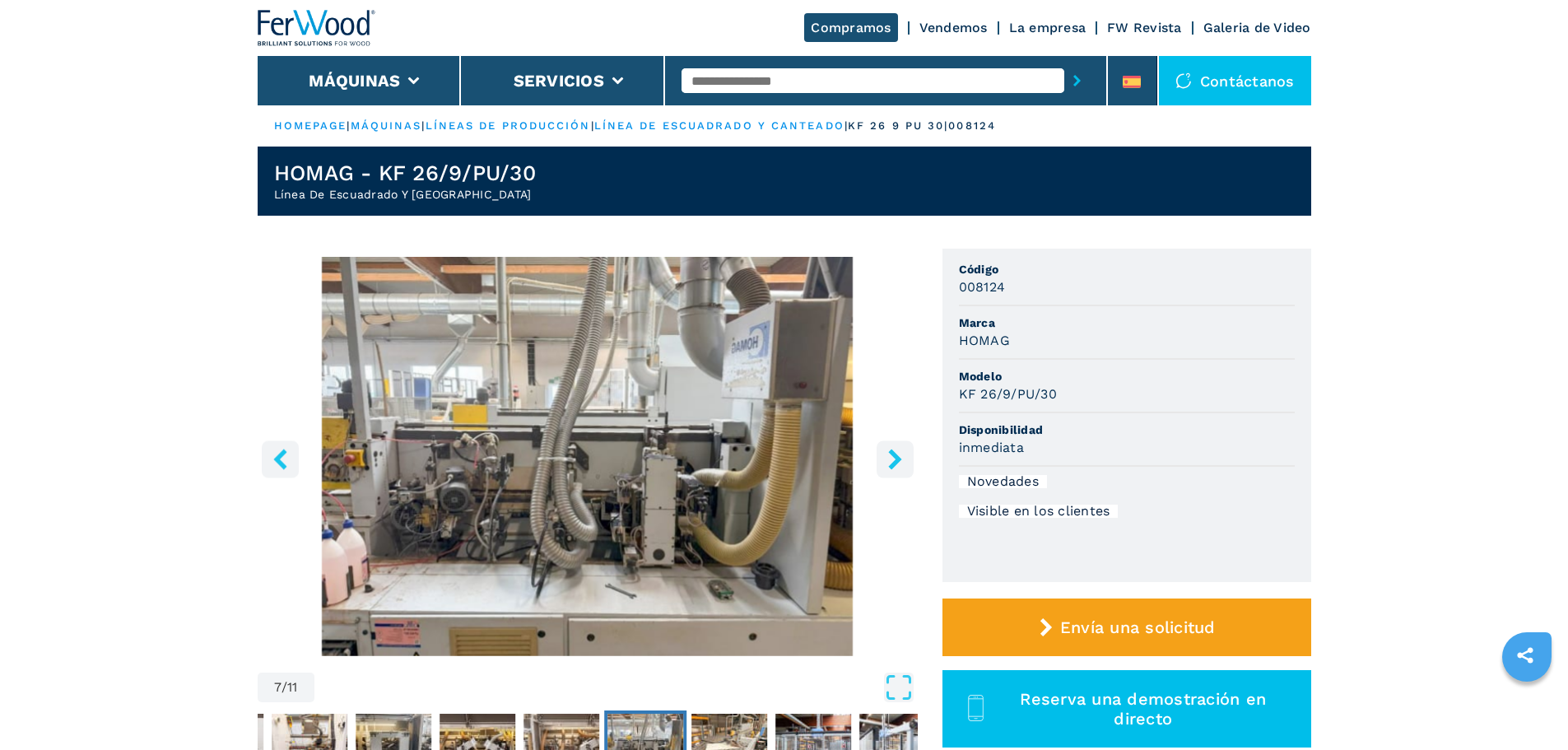
click at [281, 448] on button "left-button" at bounding box center [280, 458] width 37 height 37
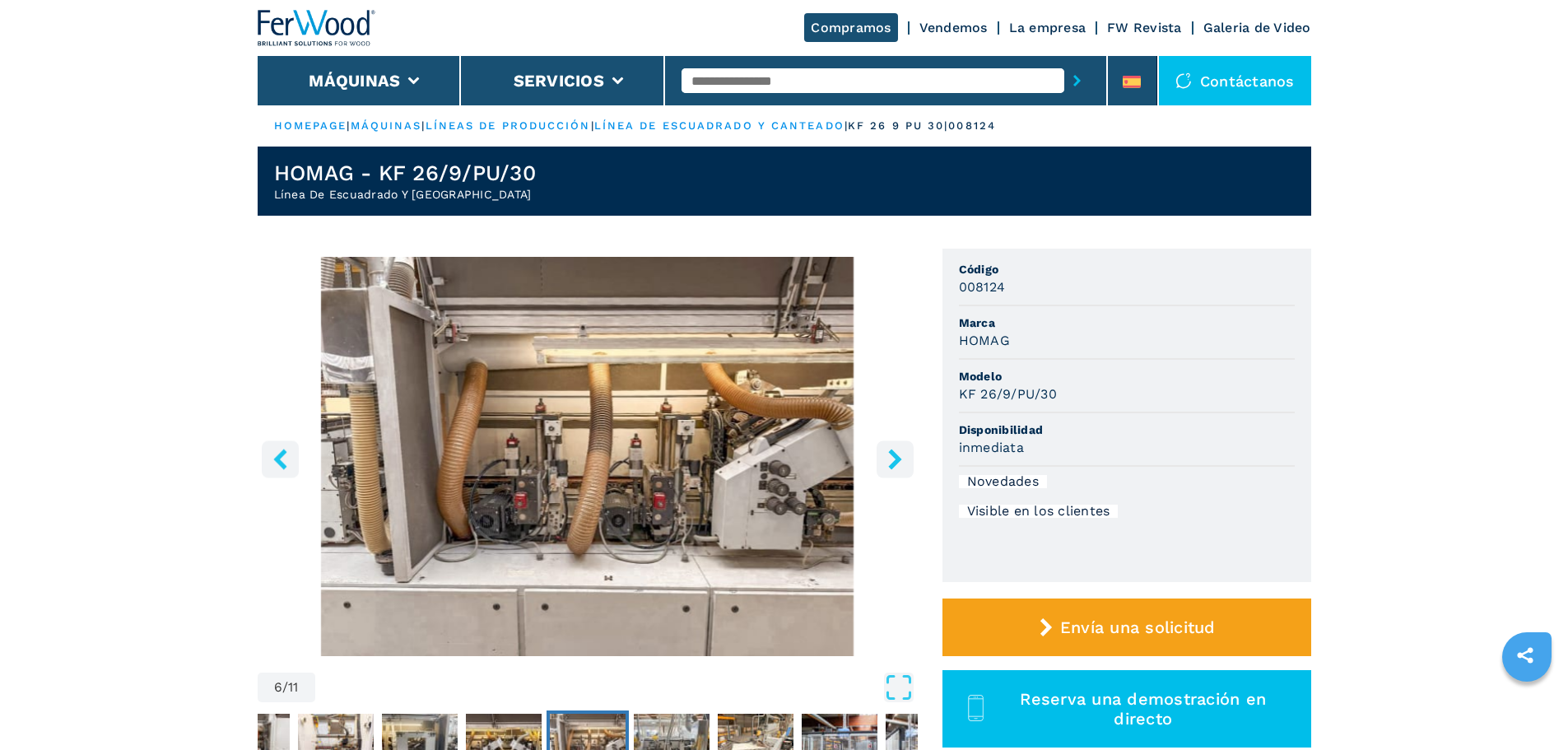
click at [889, 455] on icon "right-button" at bounding box center [895, 458] width 21 height 21
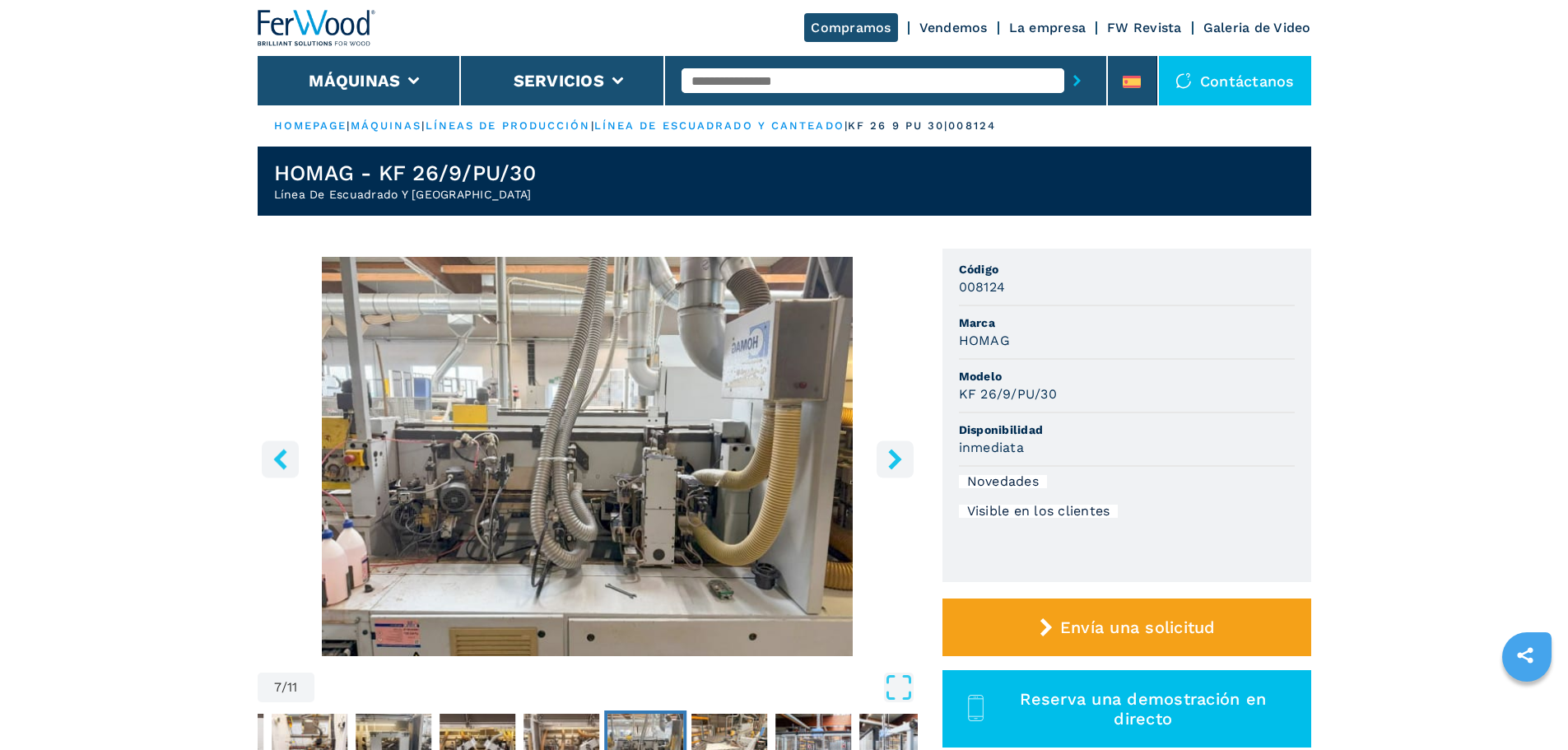
click at [335, 25] on img at bounding box center [316, 28] width 118 height 36
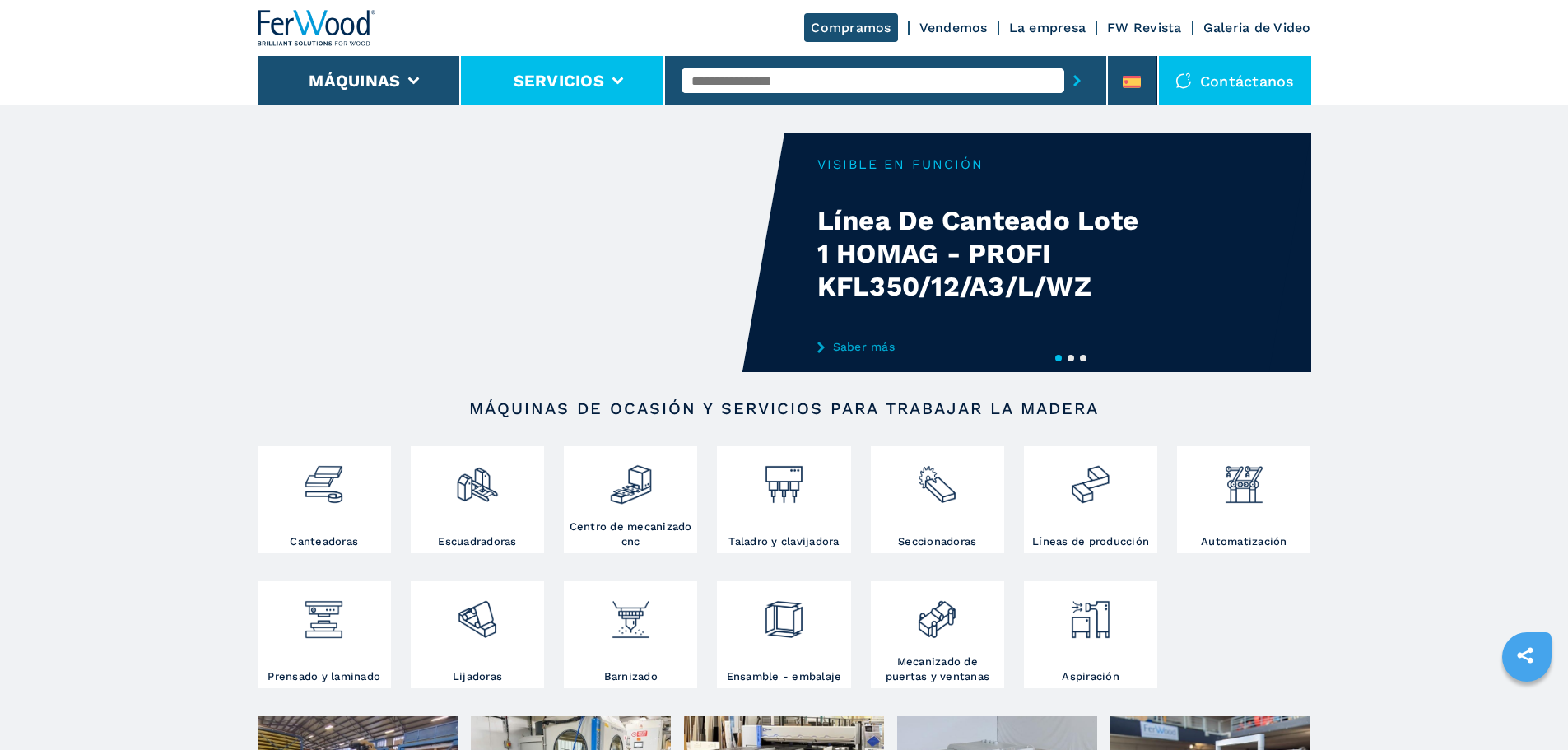
click at [540, 96] on li "Servicios" at bounding box center [563, 80] width 204 height 50
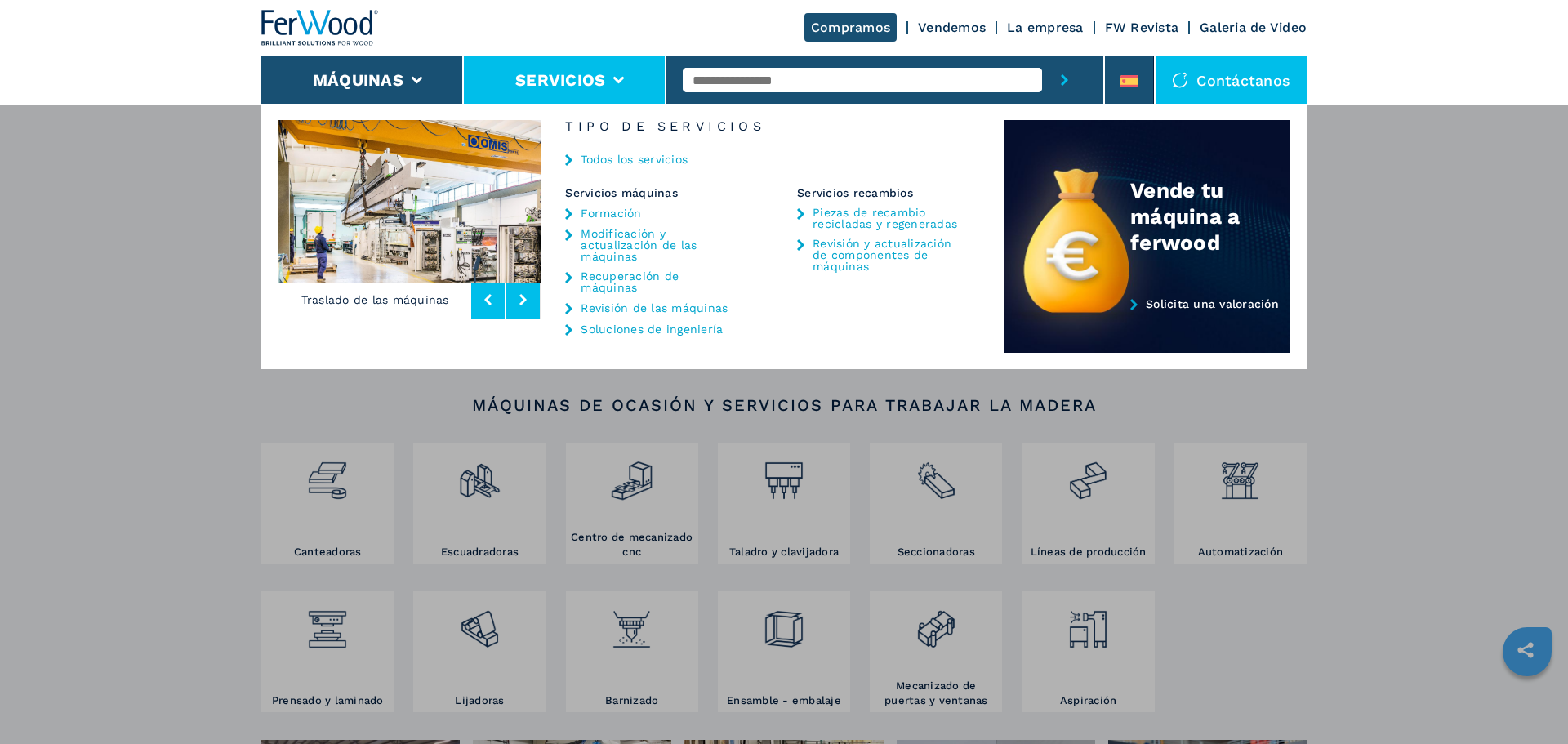
click at [870, 219] on link "Piezas de recambio recicladas y regeneradas" at bounding box center [888, 218] width 152 height 23
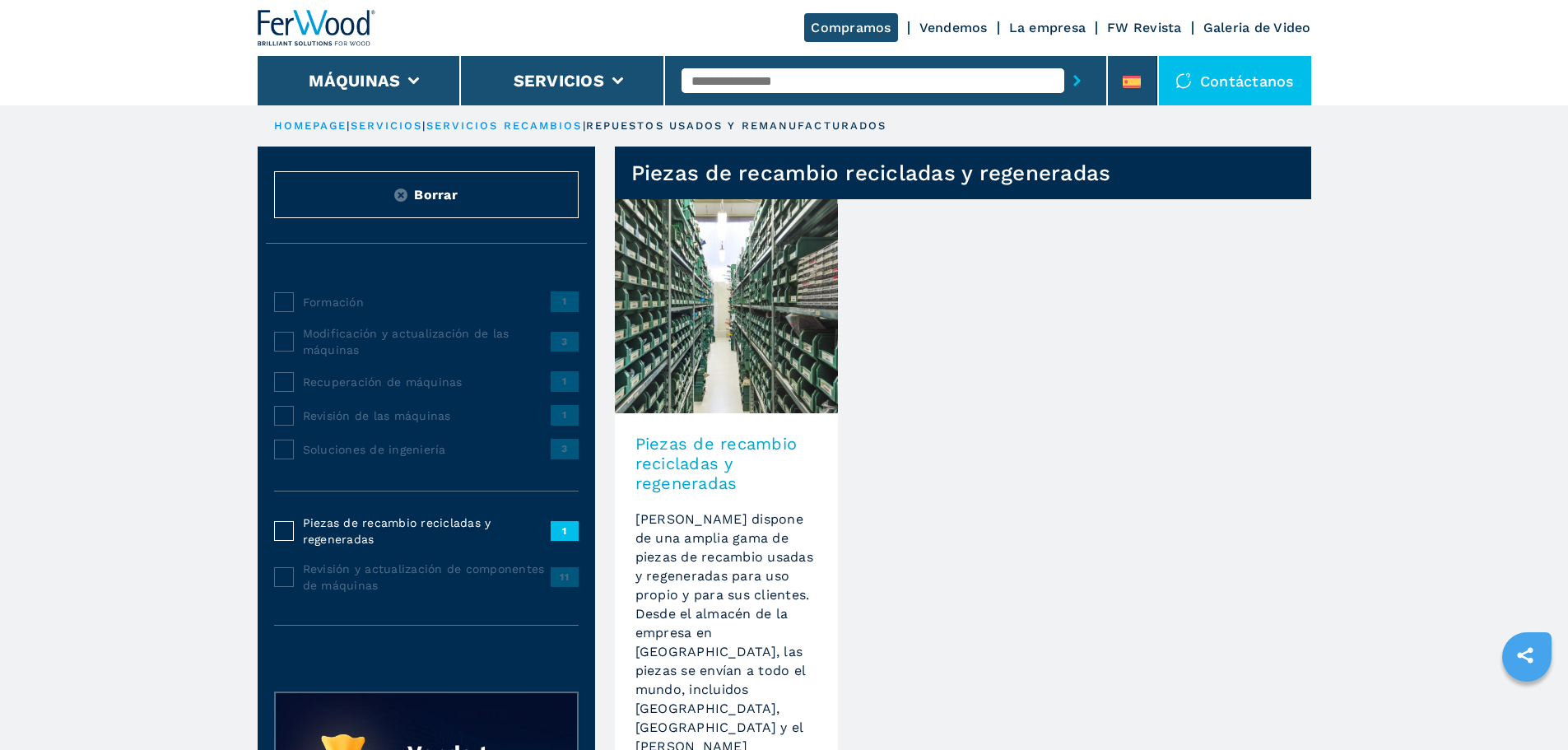
click at [746, 441] on h3 "Piezas de recambio recicladas y regeneradas" at bounding box center [726, 464] width 182 height 60
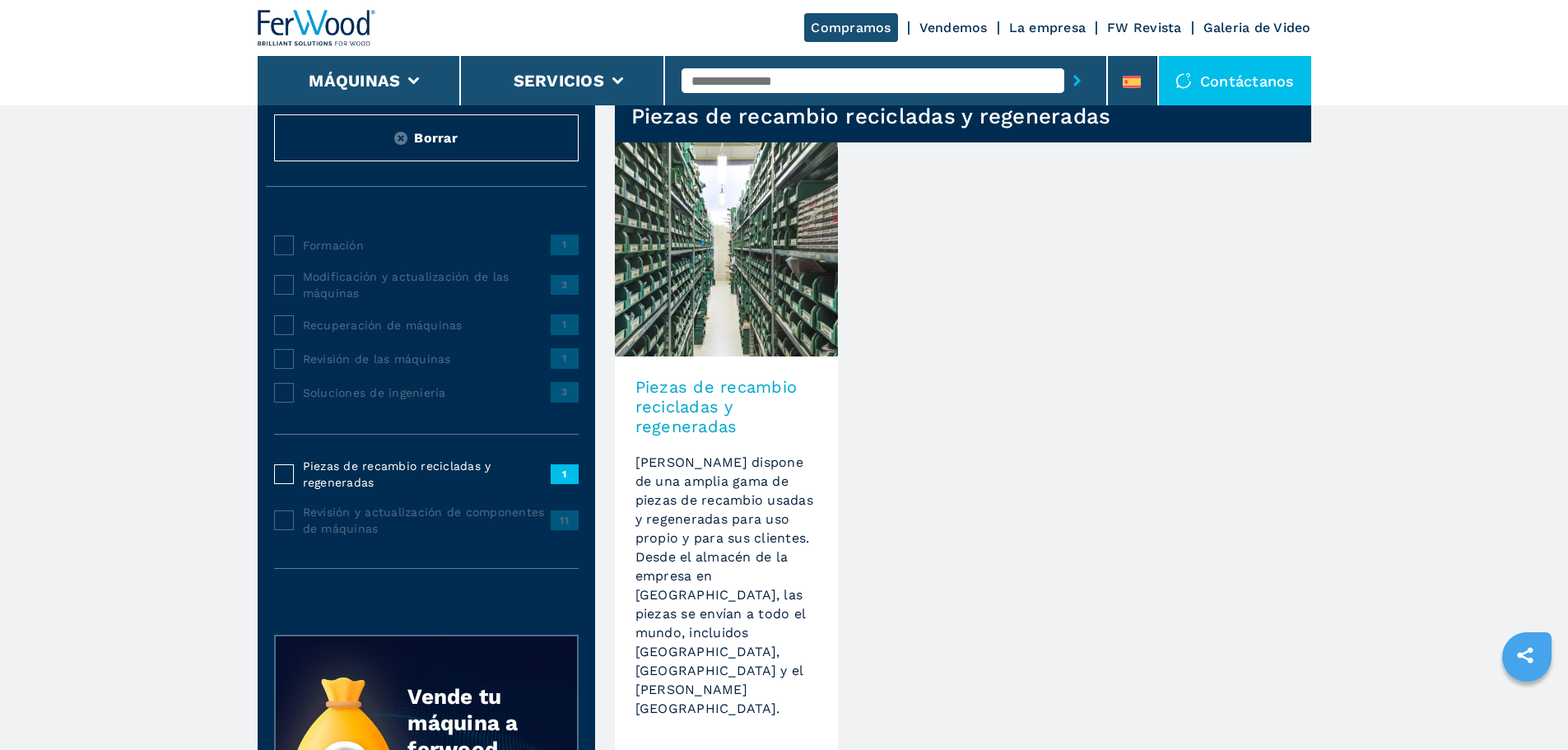
scroll to position [82, 0]
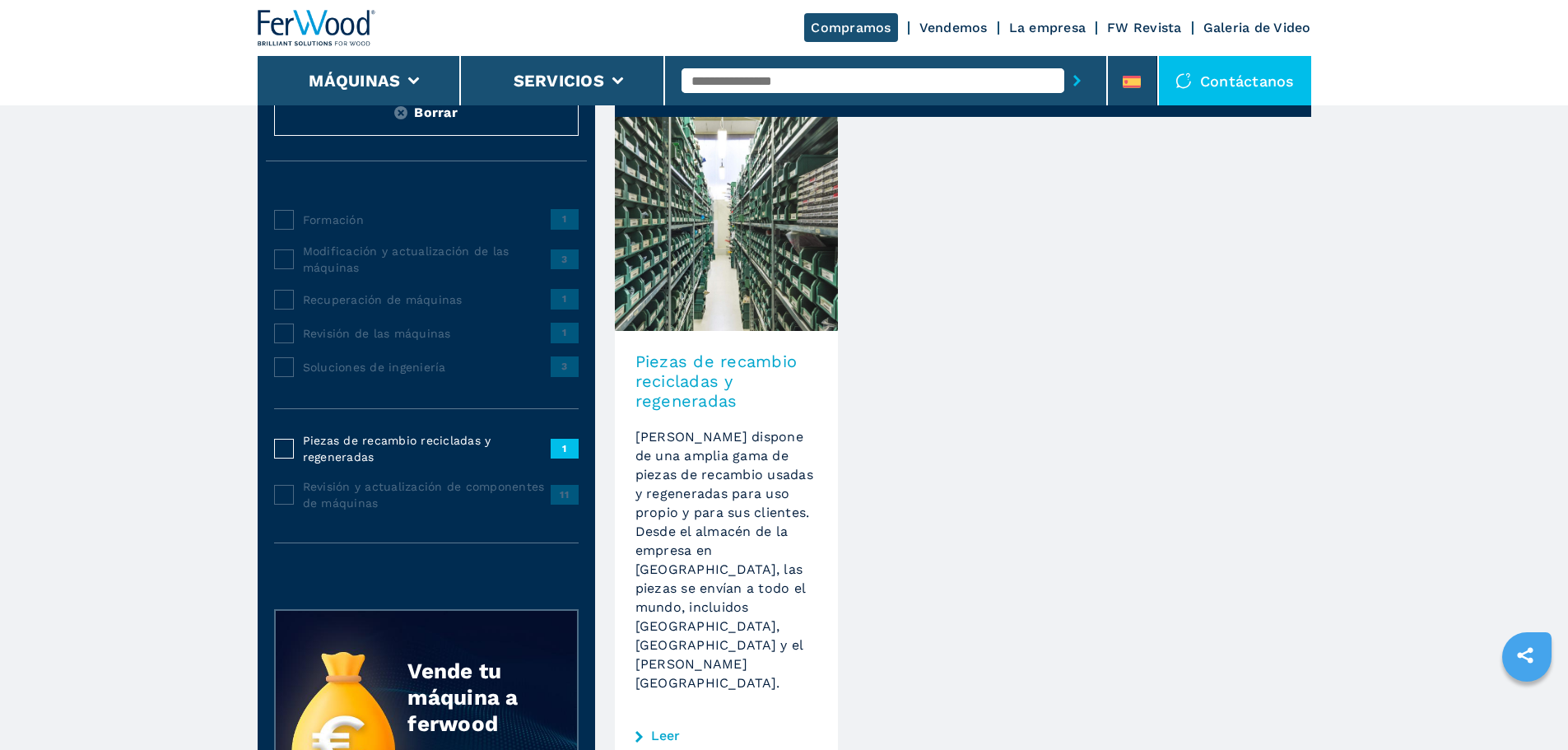
click at [346, 308] on span "Recuperación de máquinas" at bounding box center [427, 299] width 248 height 16
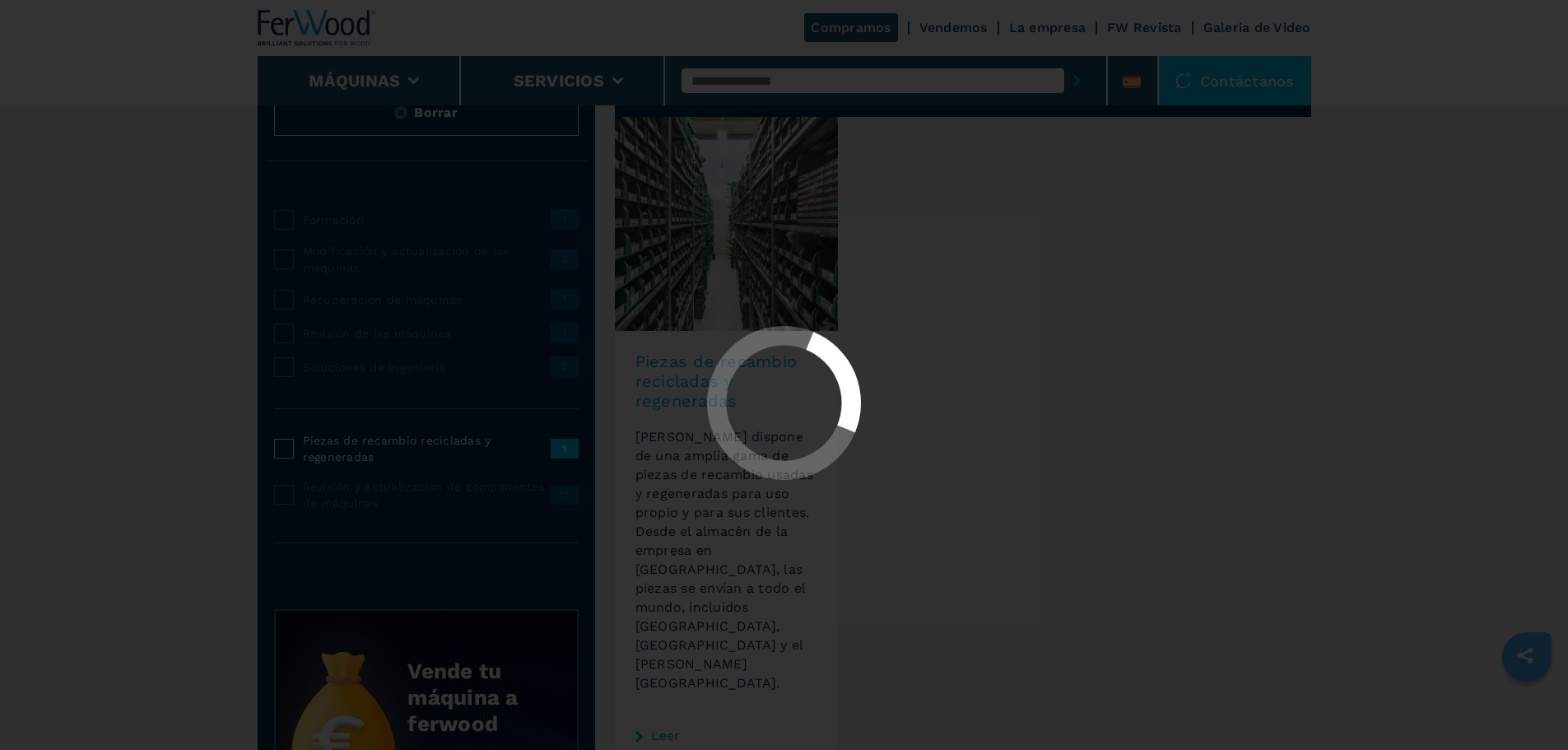
scroll to position [0, 0]
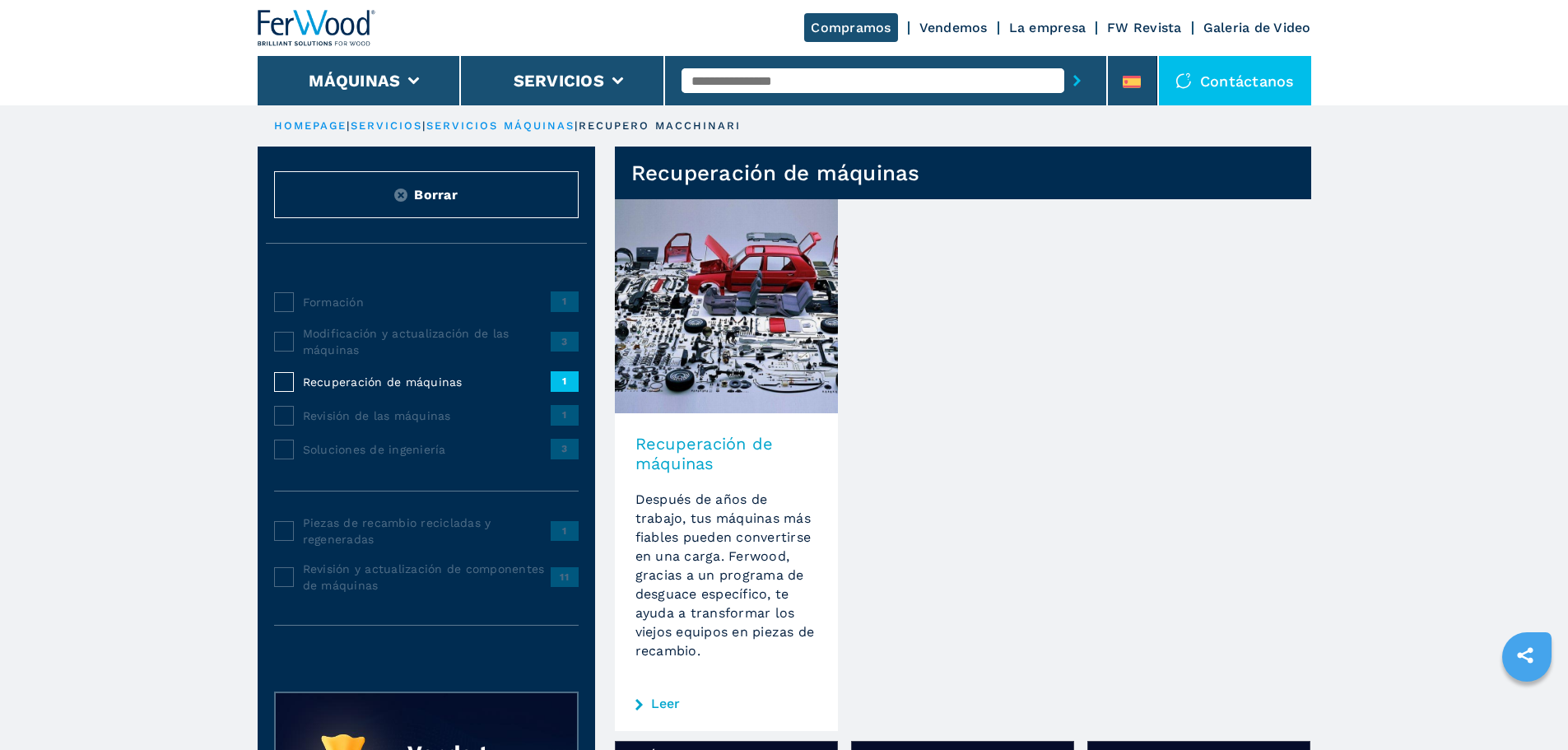
click at [666, 457] on h3 "Recuperación de máquinas" at bounding box center [726, 454] width 182 height 40
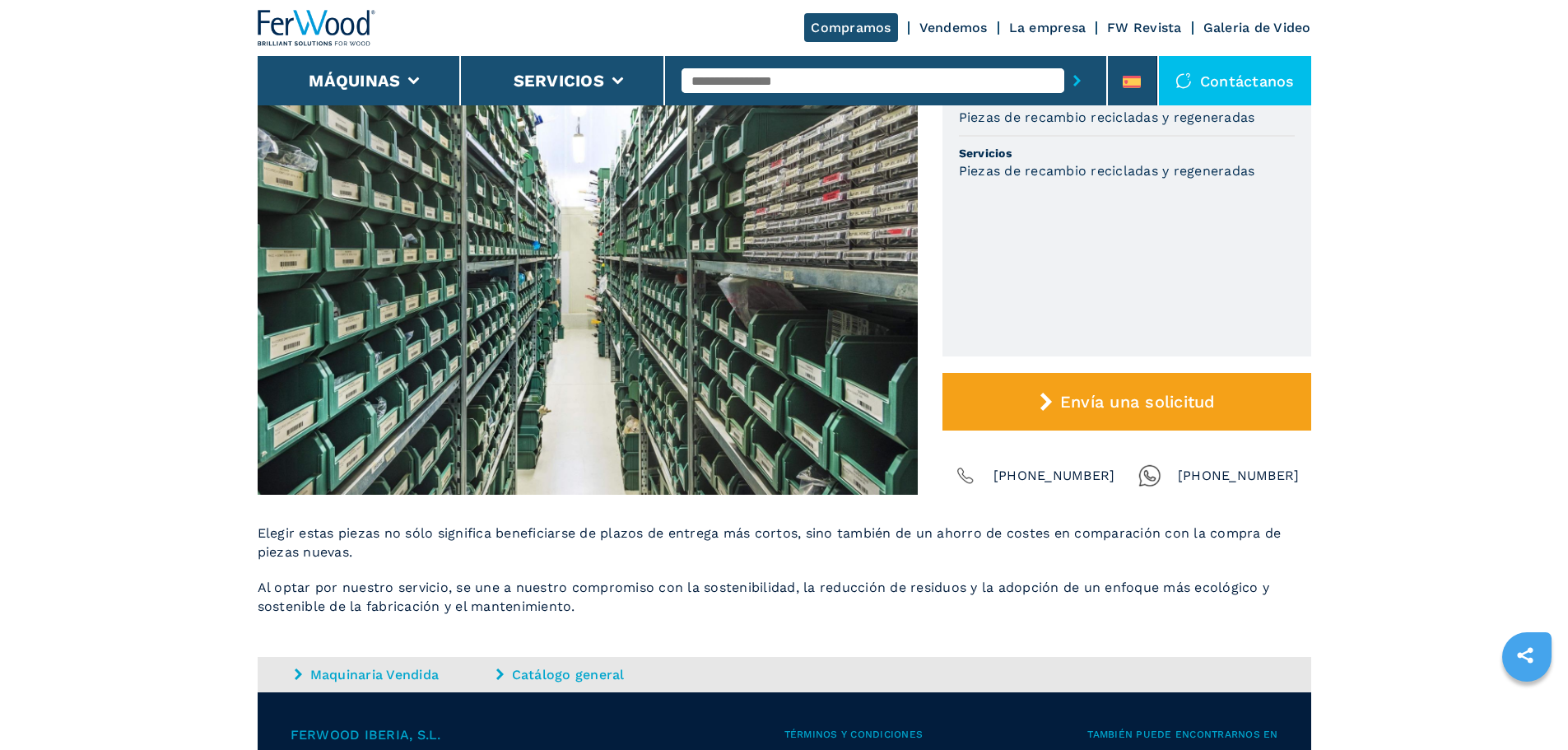
scroll to position [42, 0]
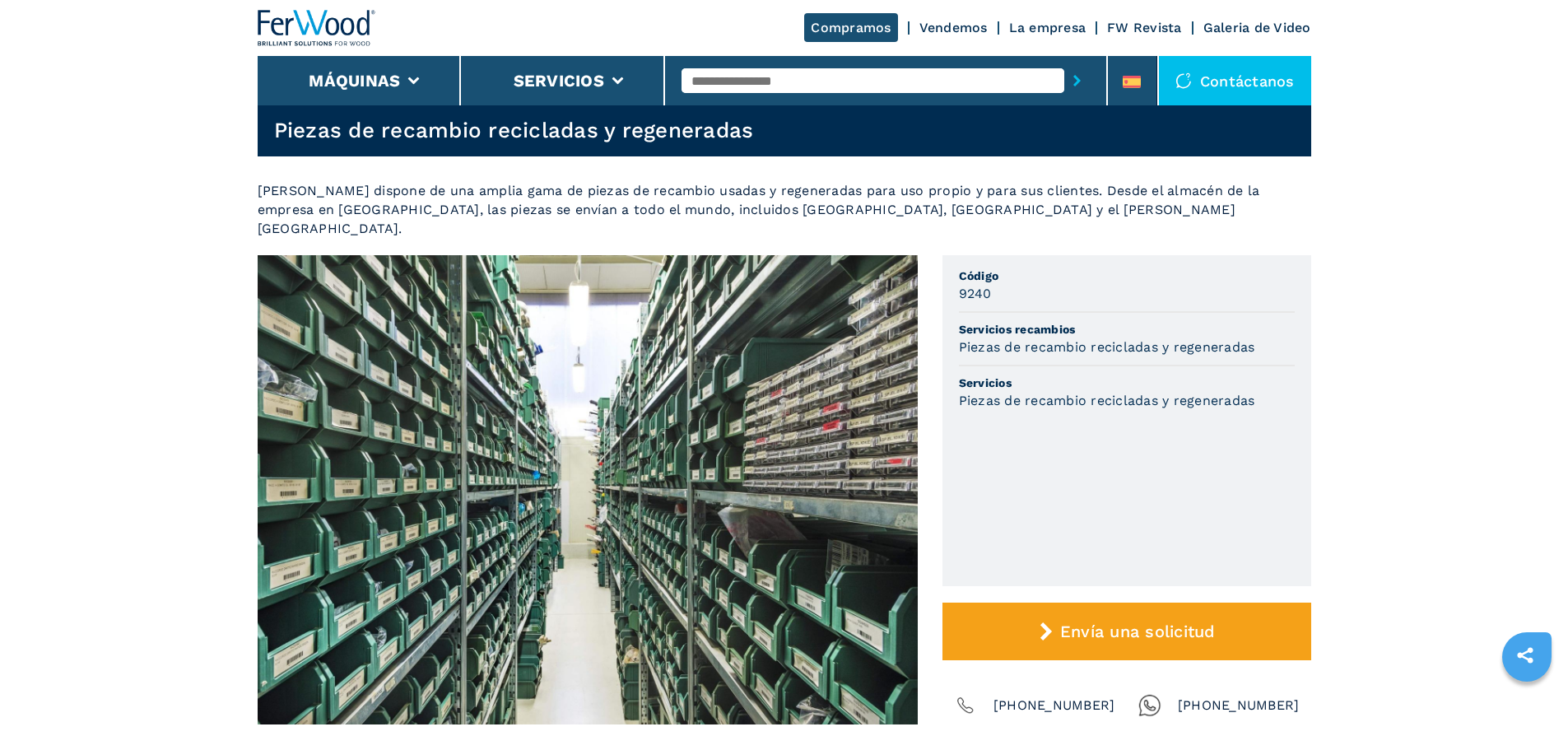
drag, startPoint x: 649, startPoint y: 304, endPoint x: 662, endPoint y: 321, distance: 21.4
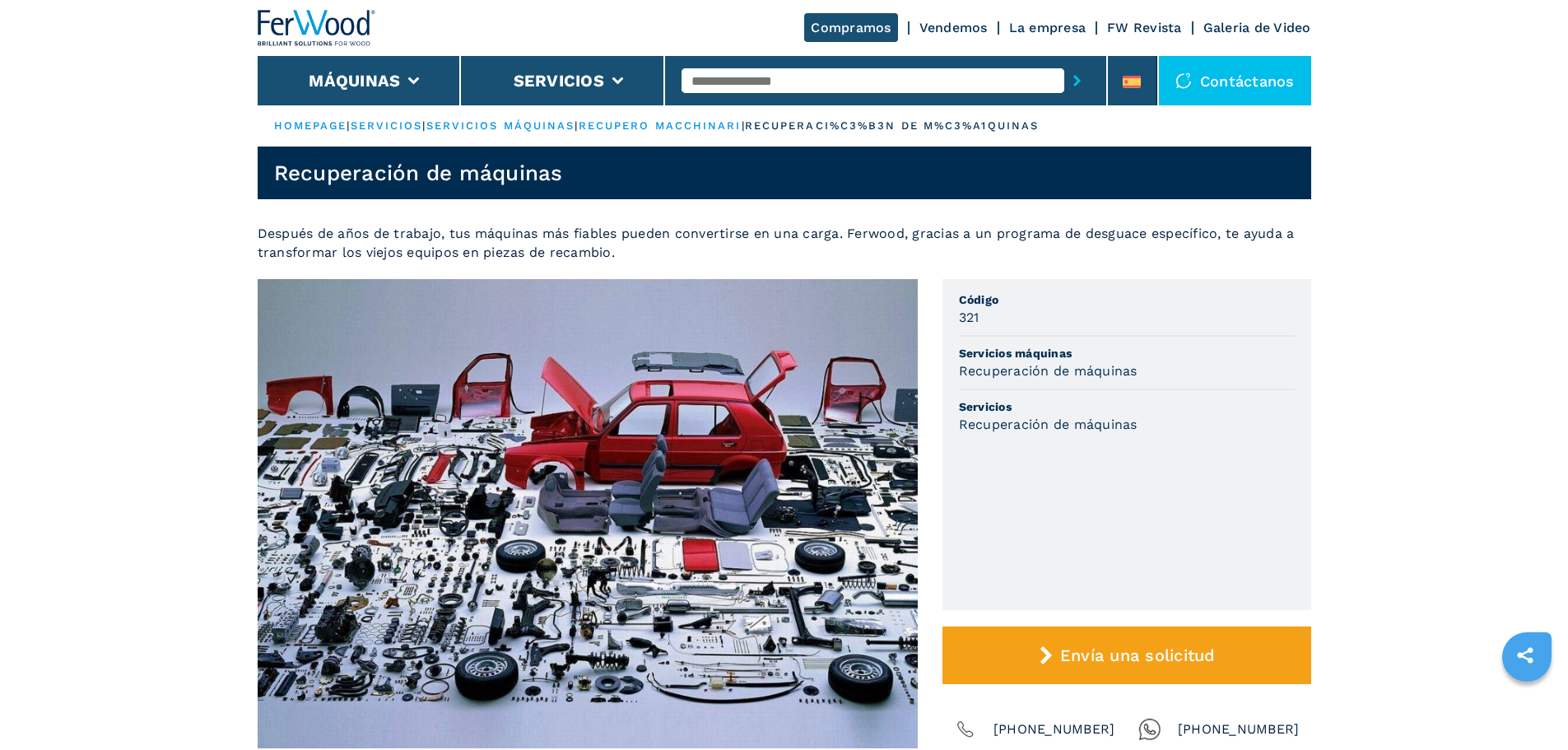
click at [957, 27] on link "Vendemos" at bounding box center [953, 27] width 69 height 15
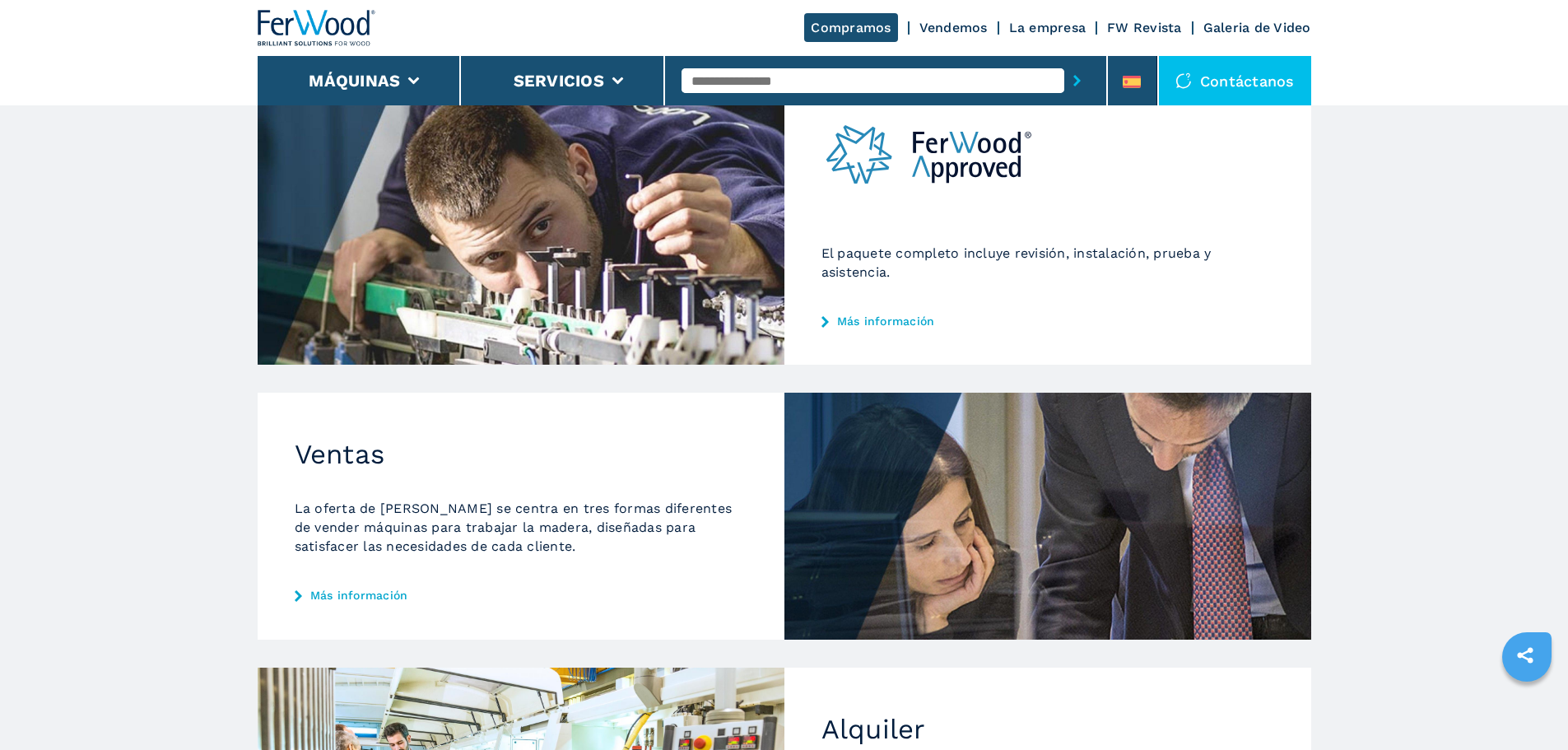
scroll to position [329, 0]
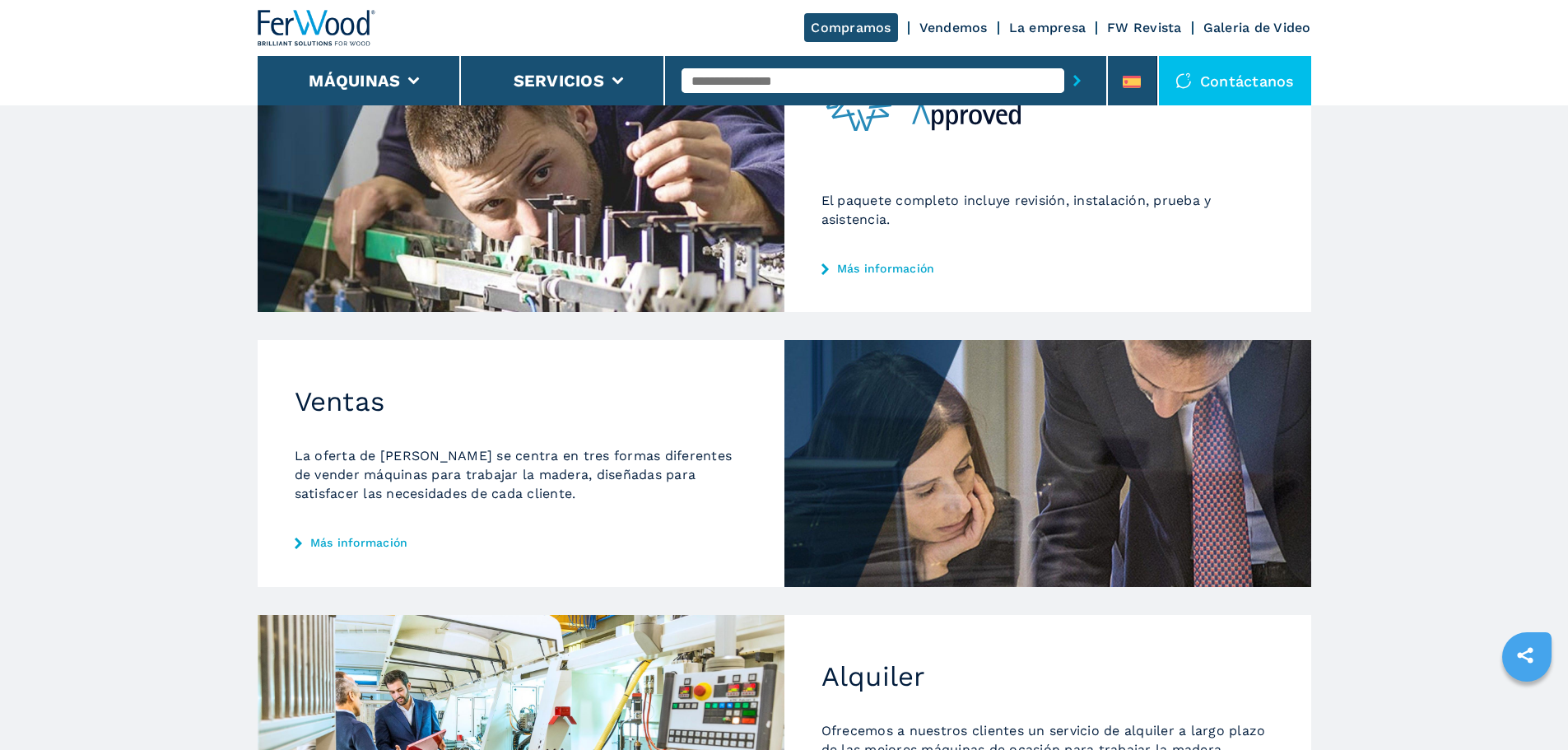
click at [351, 541] on link "Más información" at bounding box center [521, 542] width 453 height 14
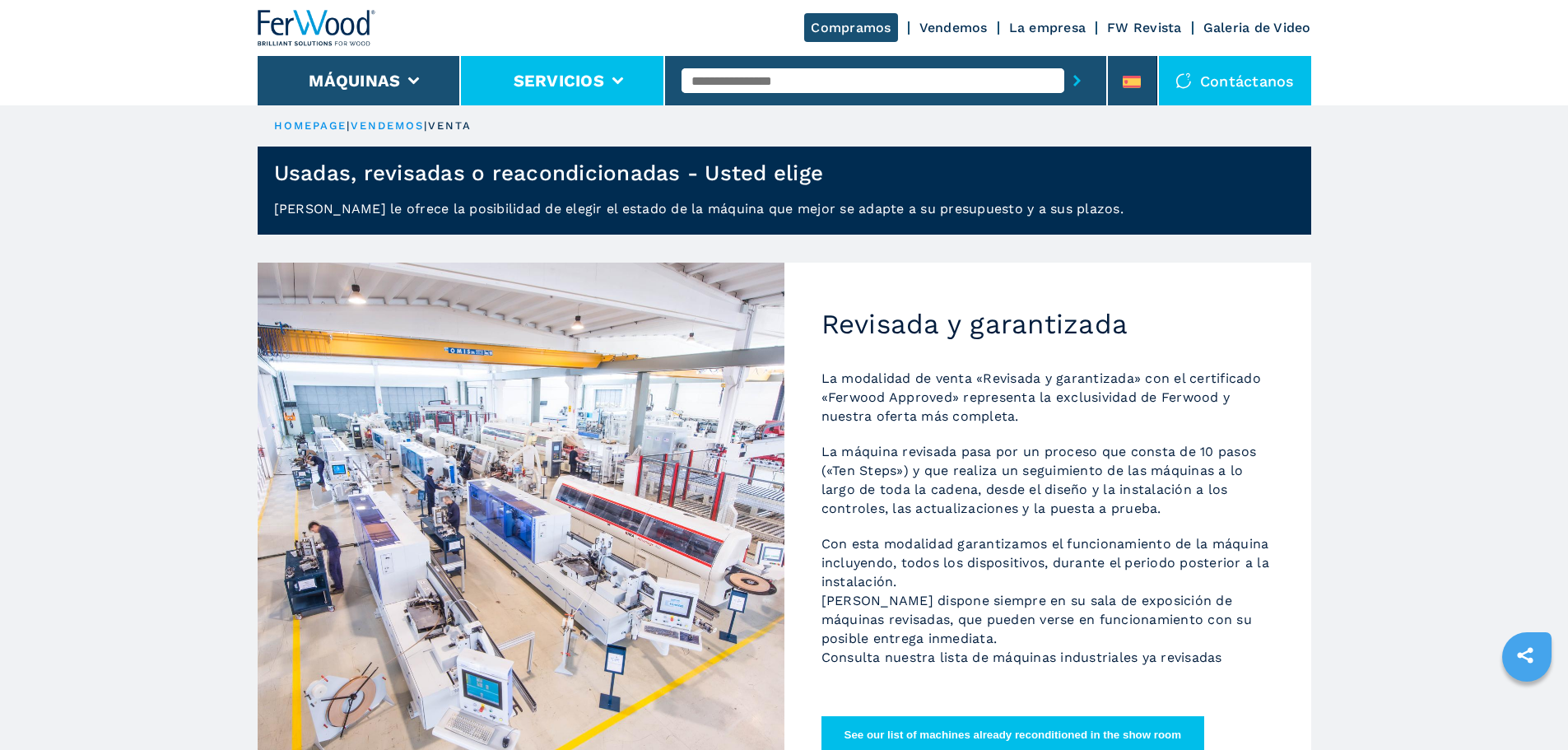
click at [558, 86] on button "Servicios" at bounding box center [559, 80] width 90 height 20
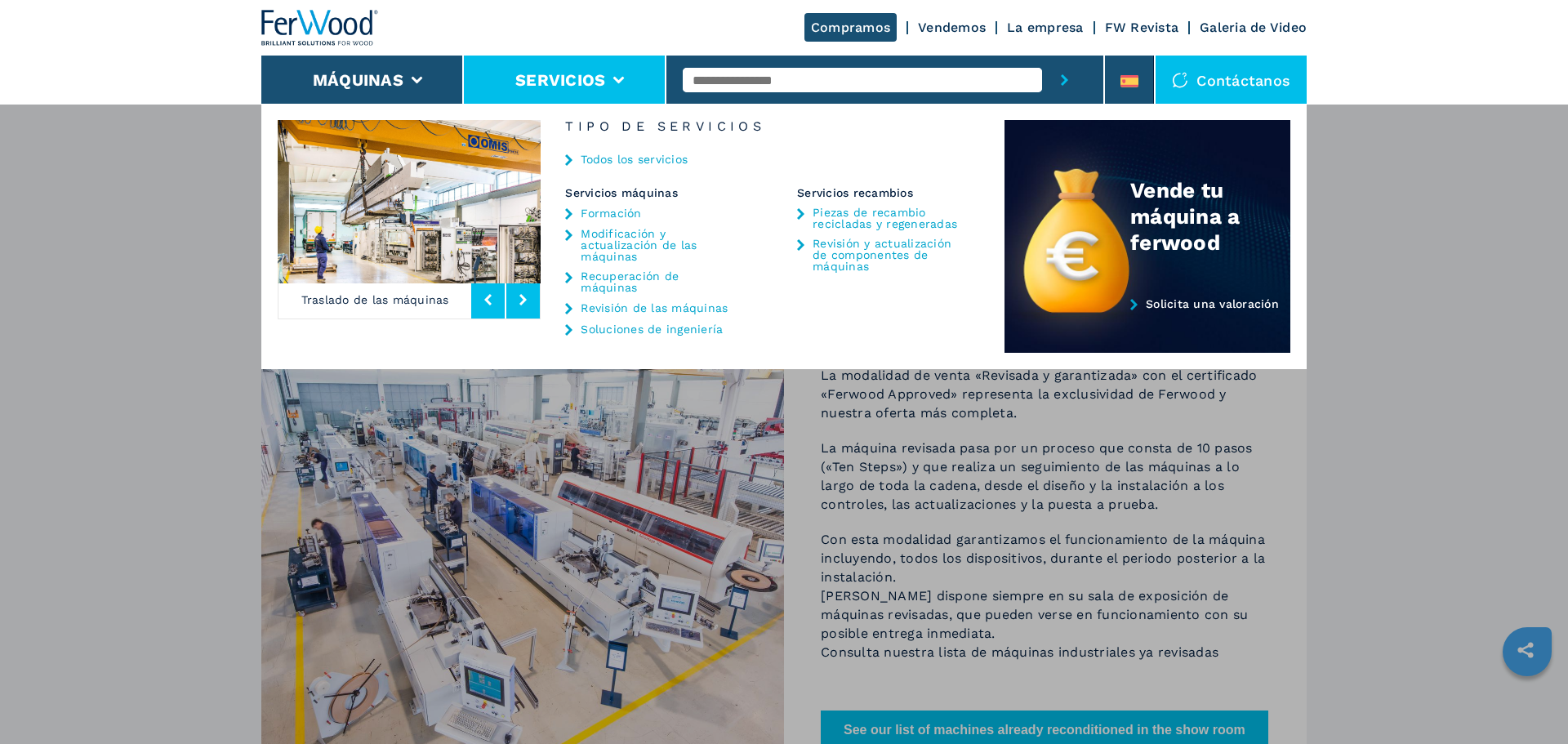
click at [602, 160] on link "Todos los servicios" at bounding box center [634, 159] width 107 height 12
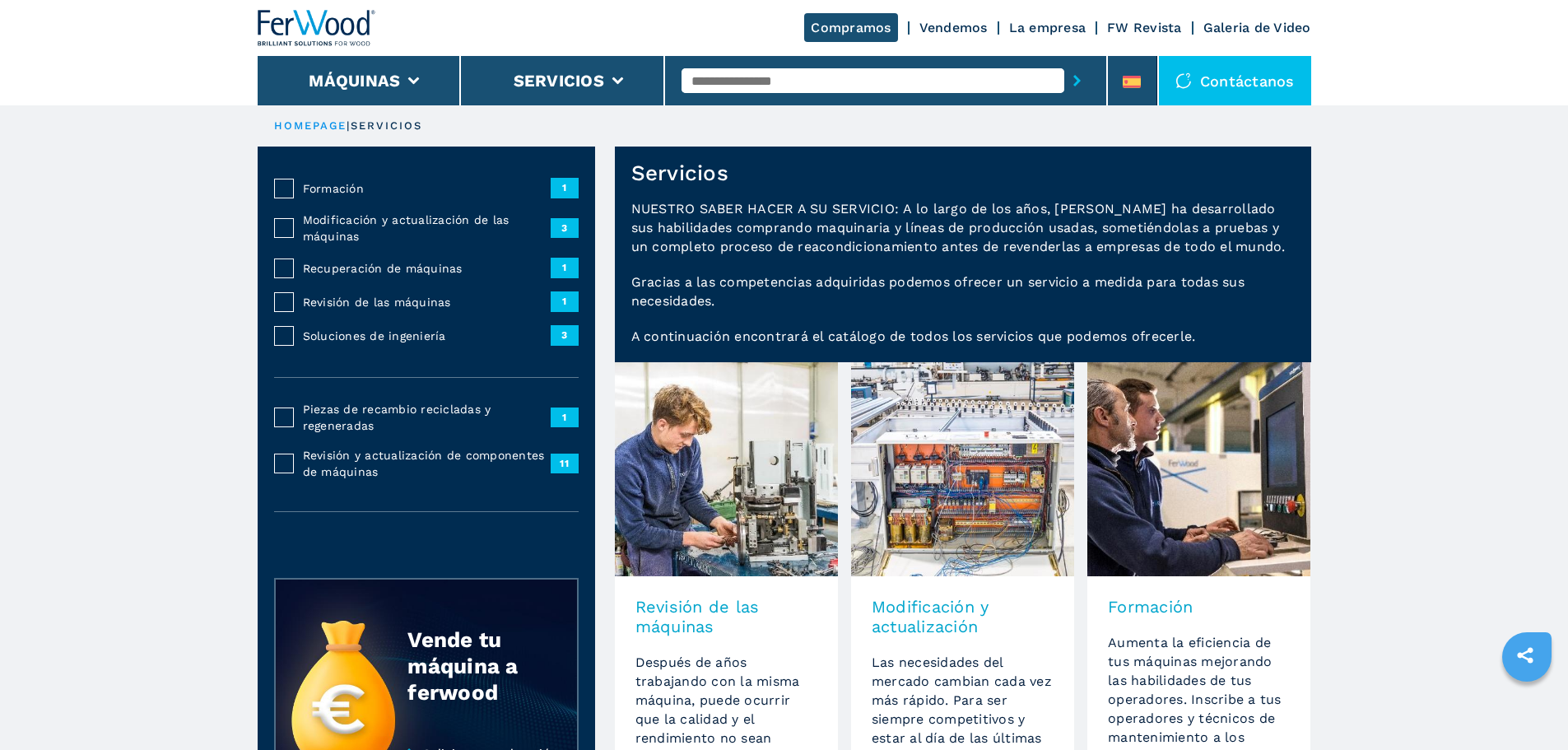
click at [753, 76] on input "text" at bounding box center [873, 80] width 383 height 24
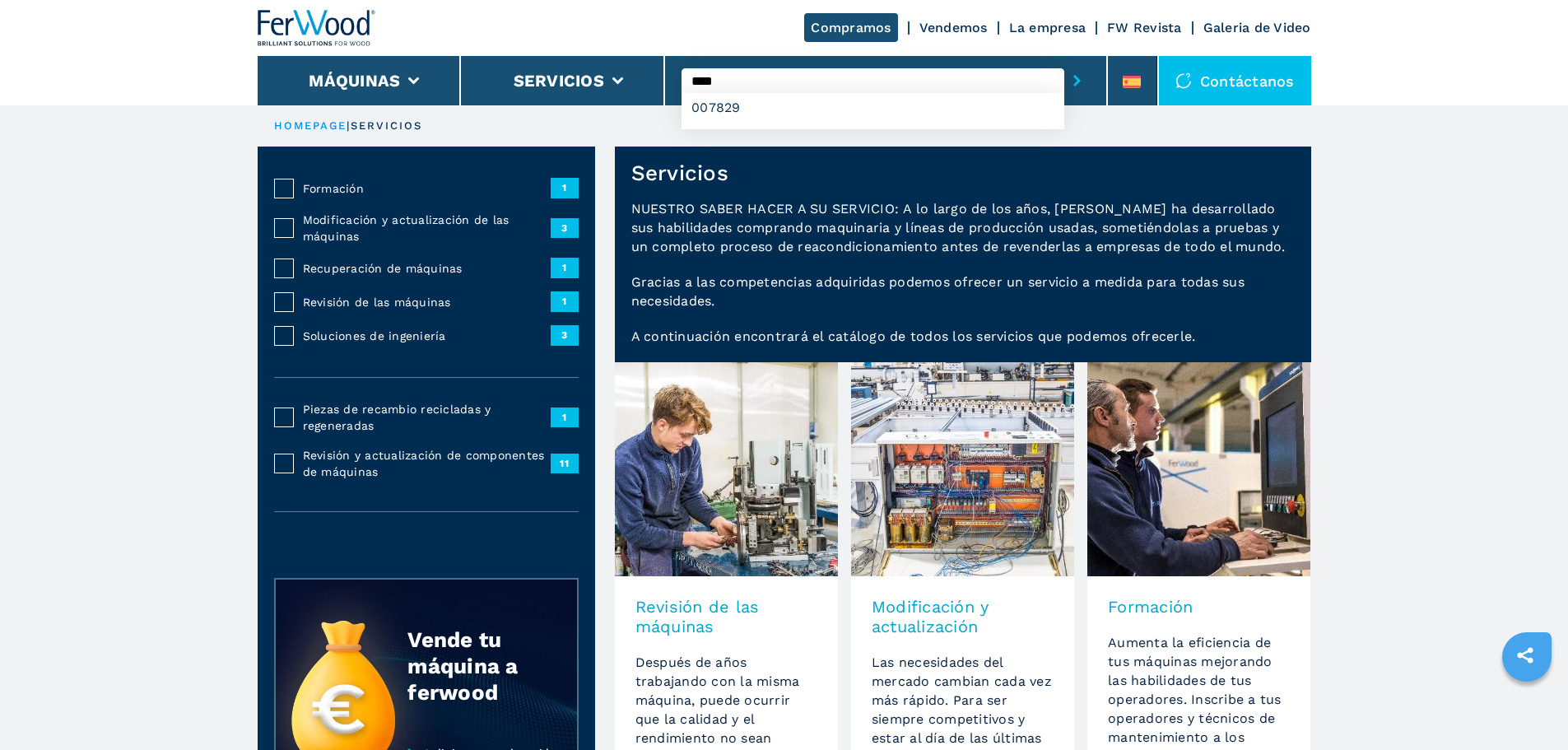
type input "****"
click at [1065, 61] on button "submit-button" at bounding box center [1077, 80] width 25 height 38
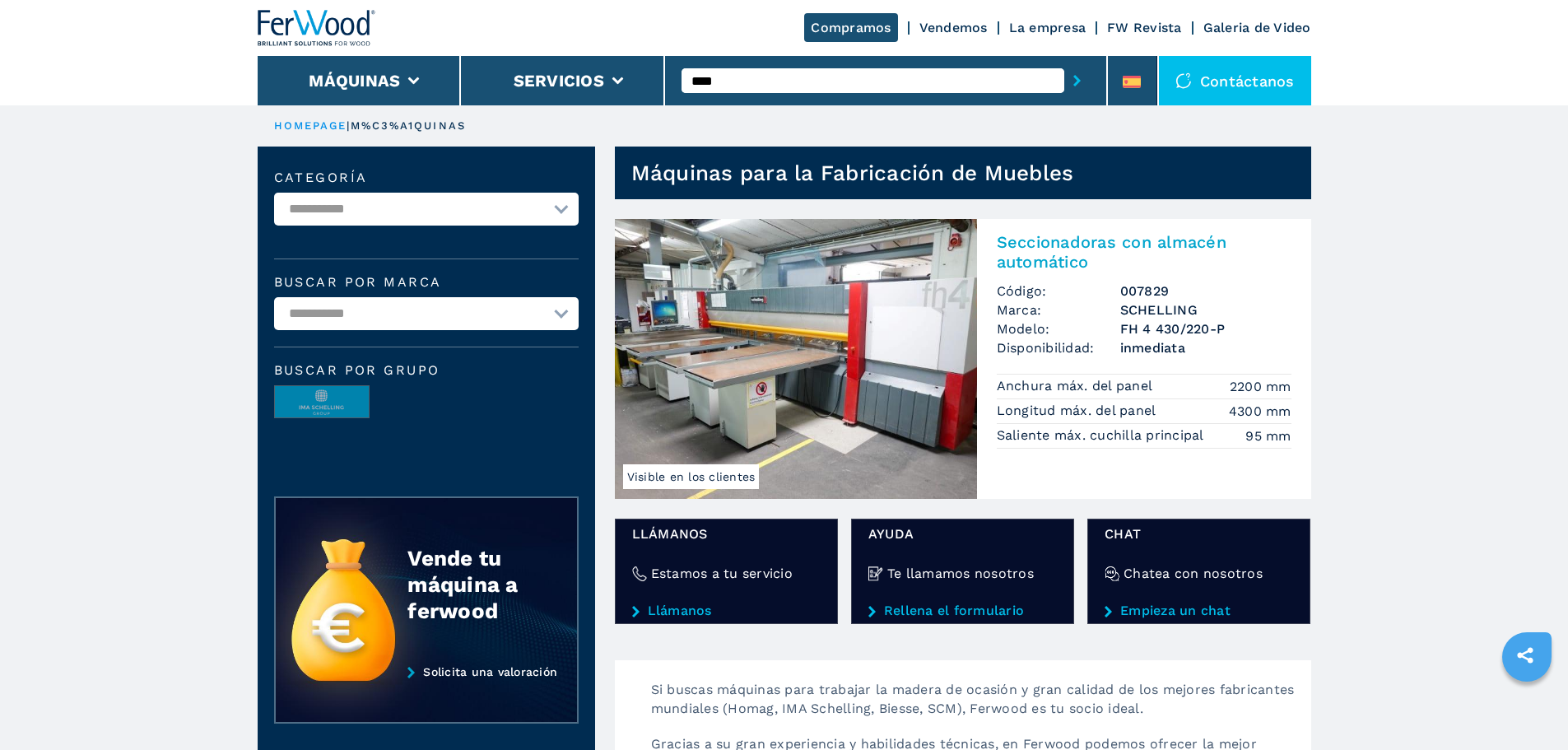
click at [1093, 243] on h2 "Seccionadoras con almacén automático" at bounding box center [1144, 252] width 295 height 40
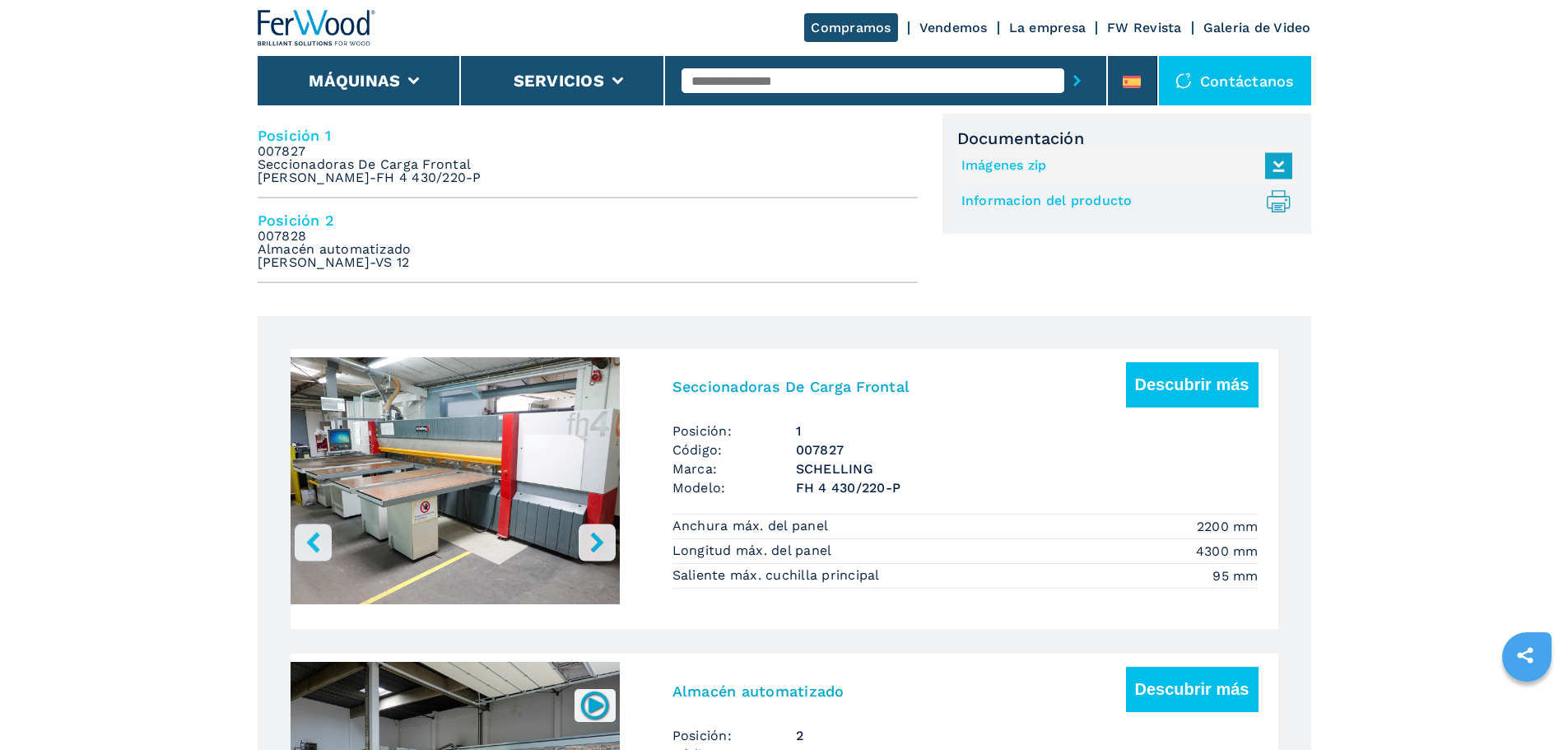
scroll to position [905, 0]
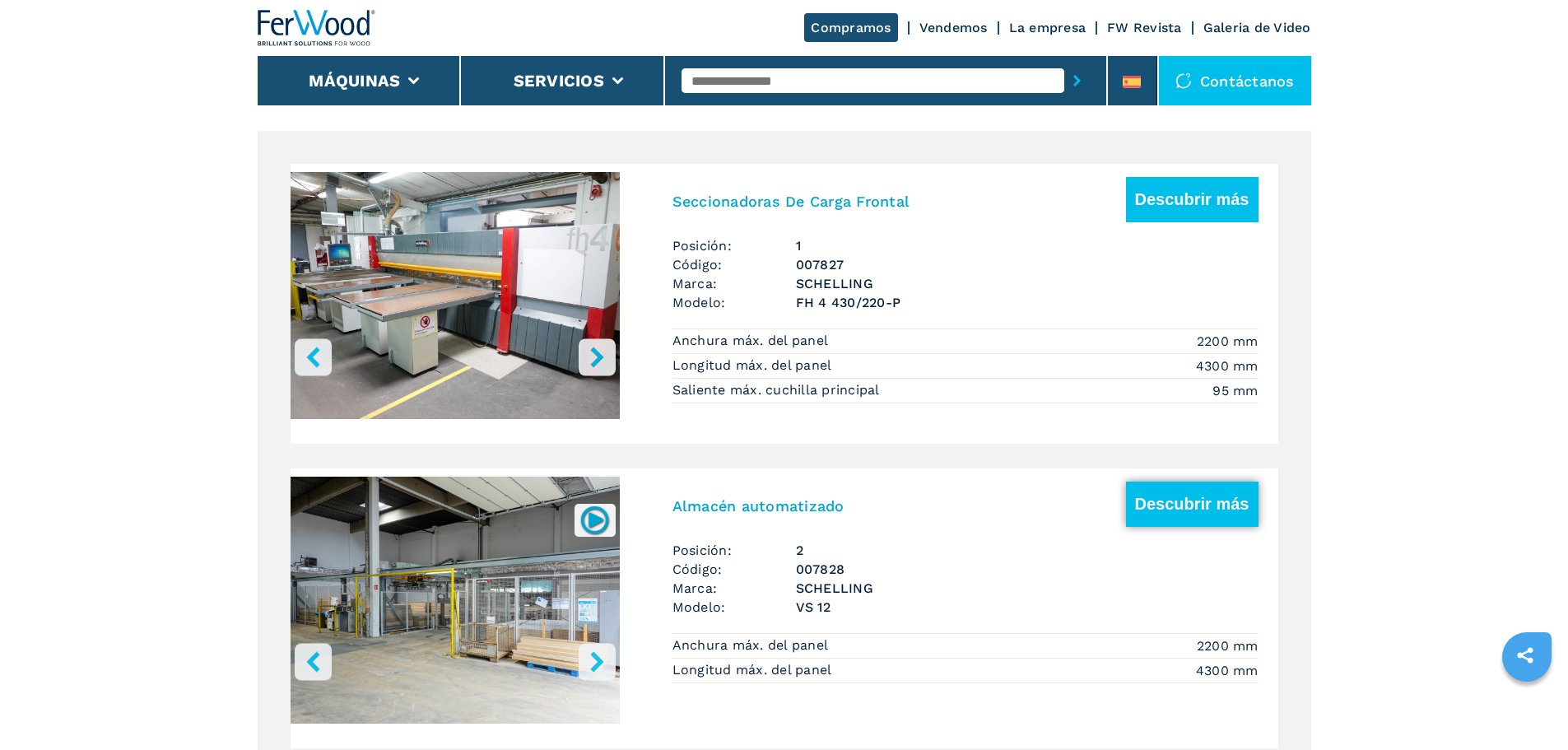
click at [1166, 511] on button "Descubrir más" at bounding box center [1192, 504] width 133 height 45
